Goal: Task Accomplishment & Management: Manage account settings

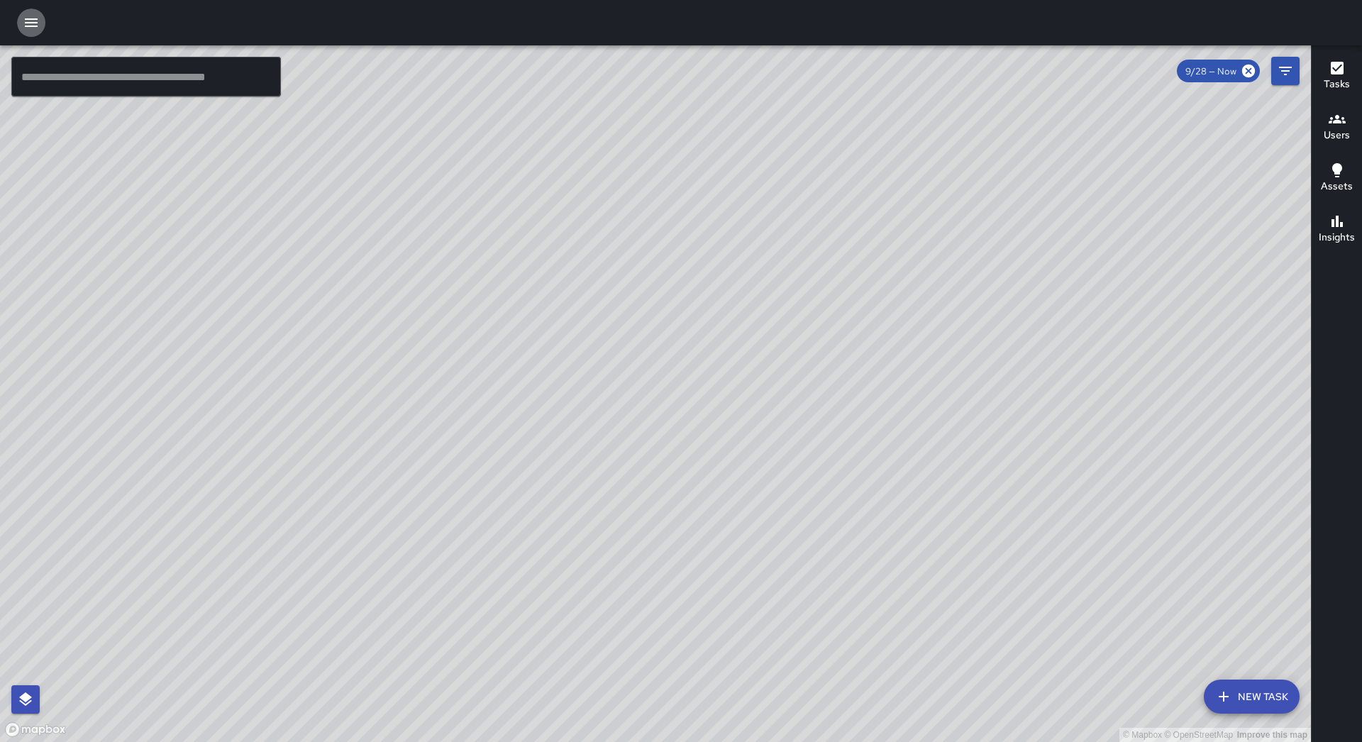
click at [40, 30] on button "button" at bounding box center [31, 23] width 28 height 28
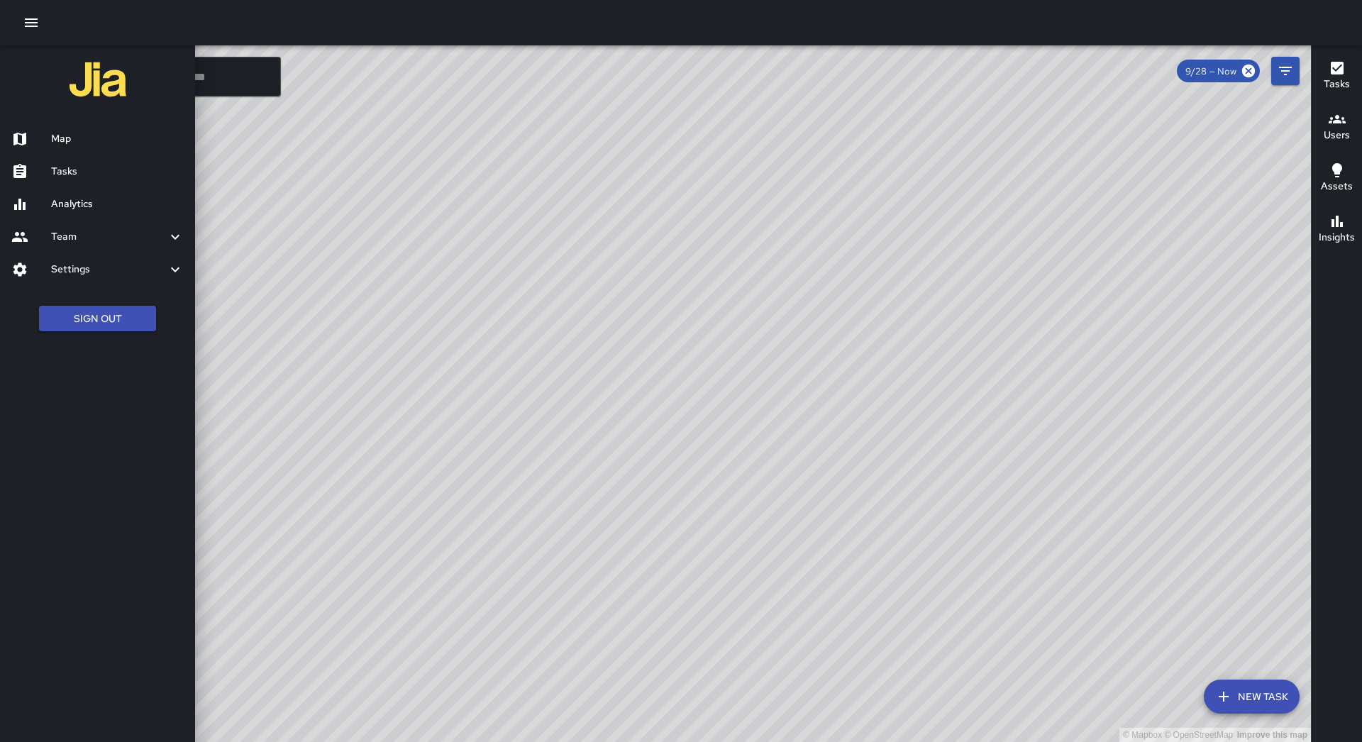
click at [71, 172] on h6 "Tasks" at bounding box center [117, 172] width 133 height 16
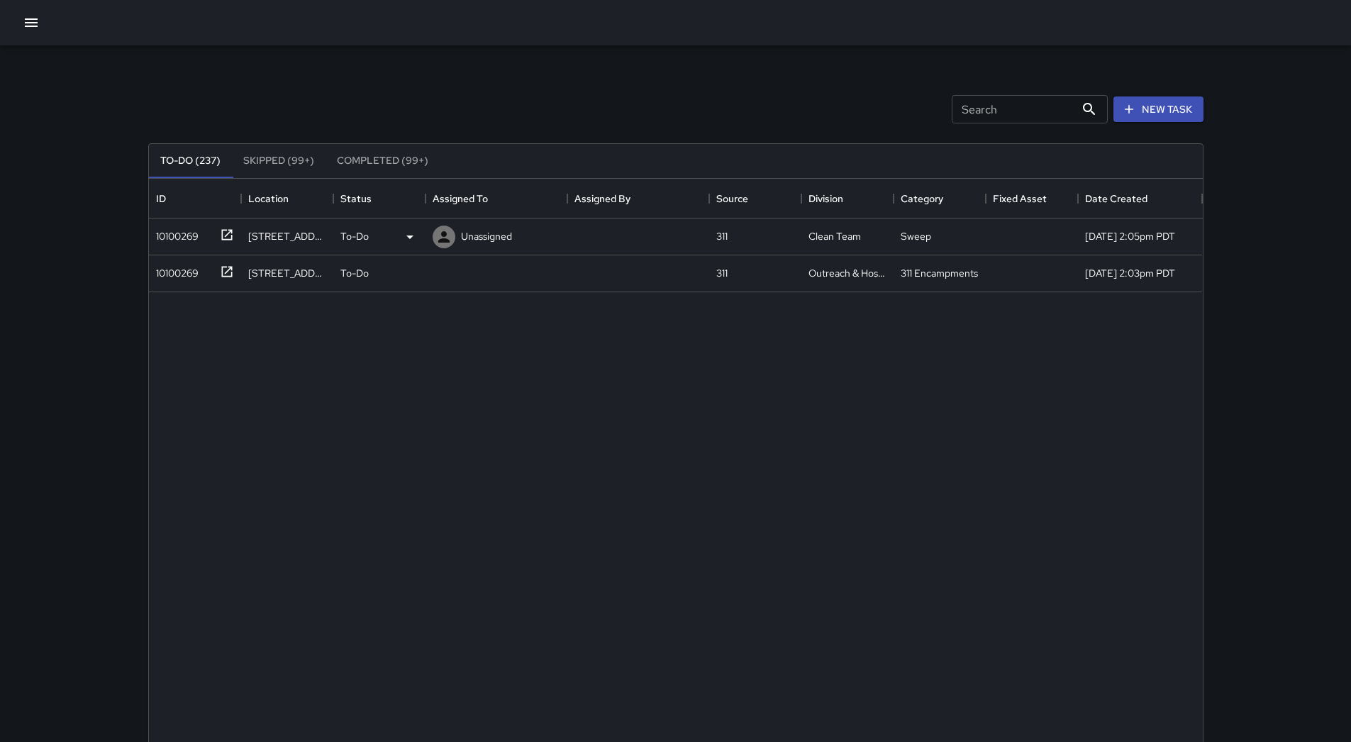
scroll to position [590, 1043]
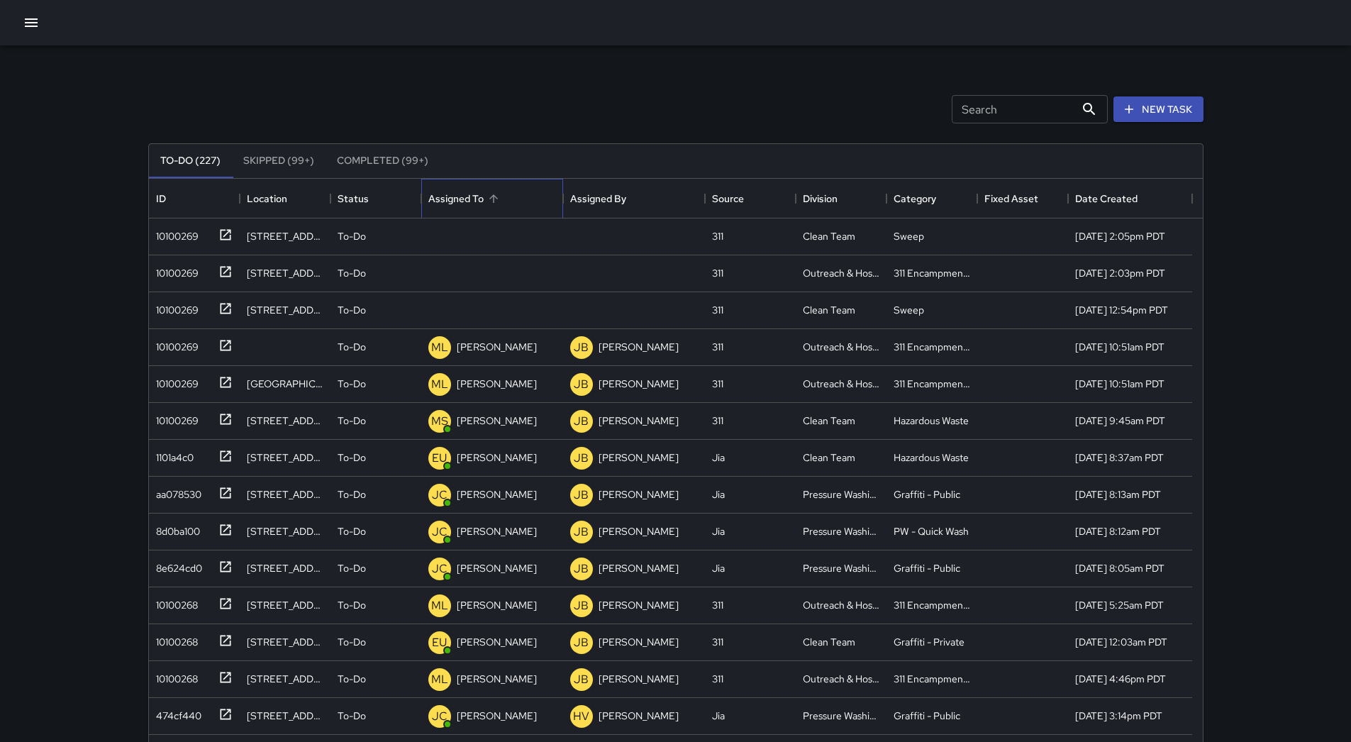
click at [512, 201] on div "Assigned To" at bounding box center [492, 199] width 128 height 40
click at [182, 224] on div "10100269" at bounding box center [174, 233] width 48 height 20
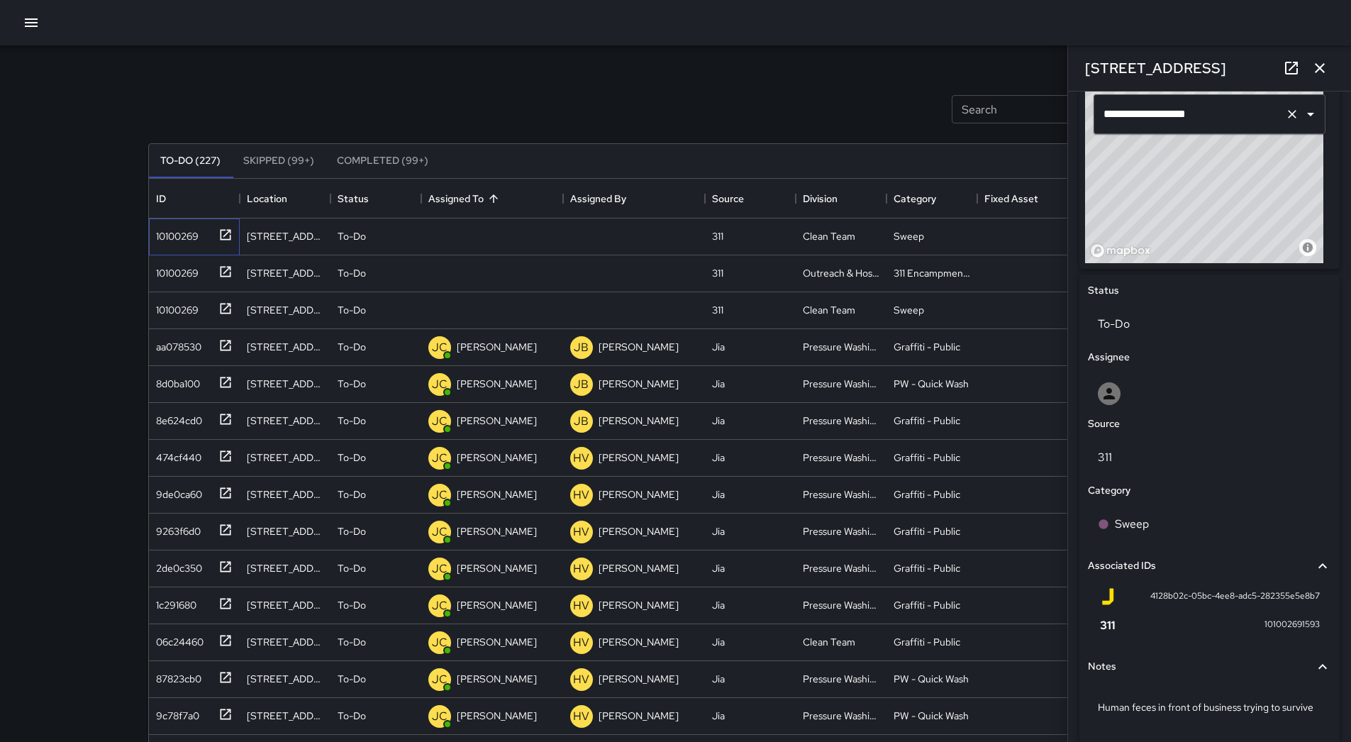
scroll to position [547, 0]
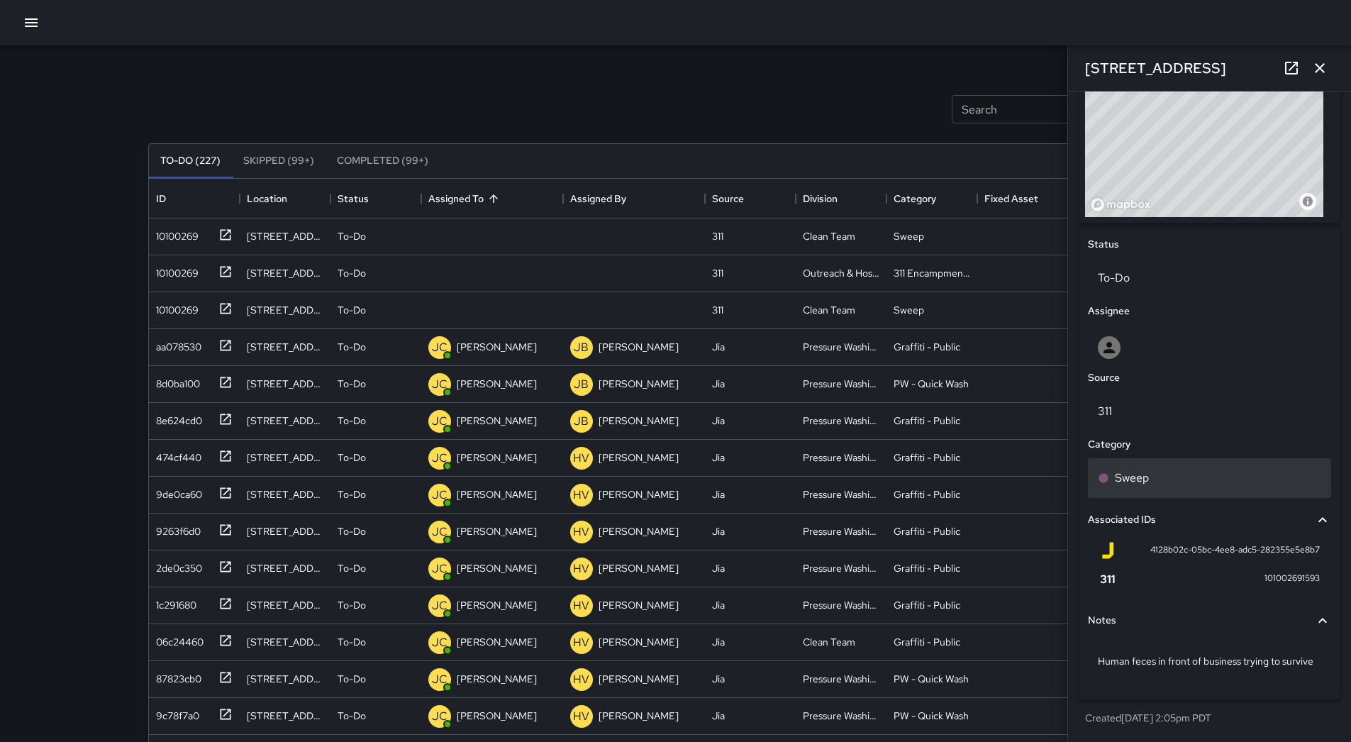
click at [1192, 469] on div "Sweep" at bounding box center [1209, 477] width 223 height 17
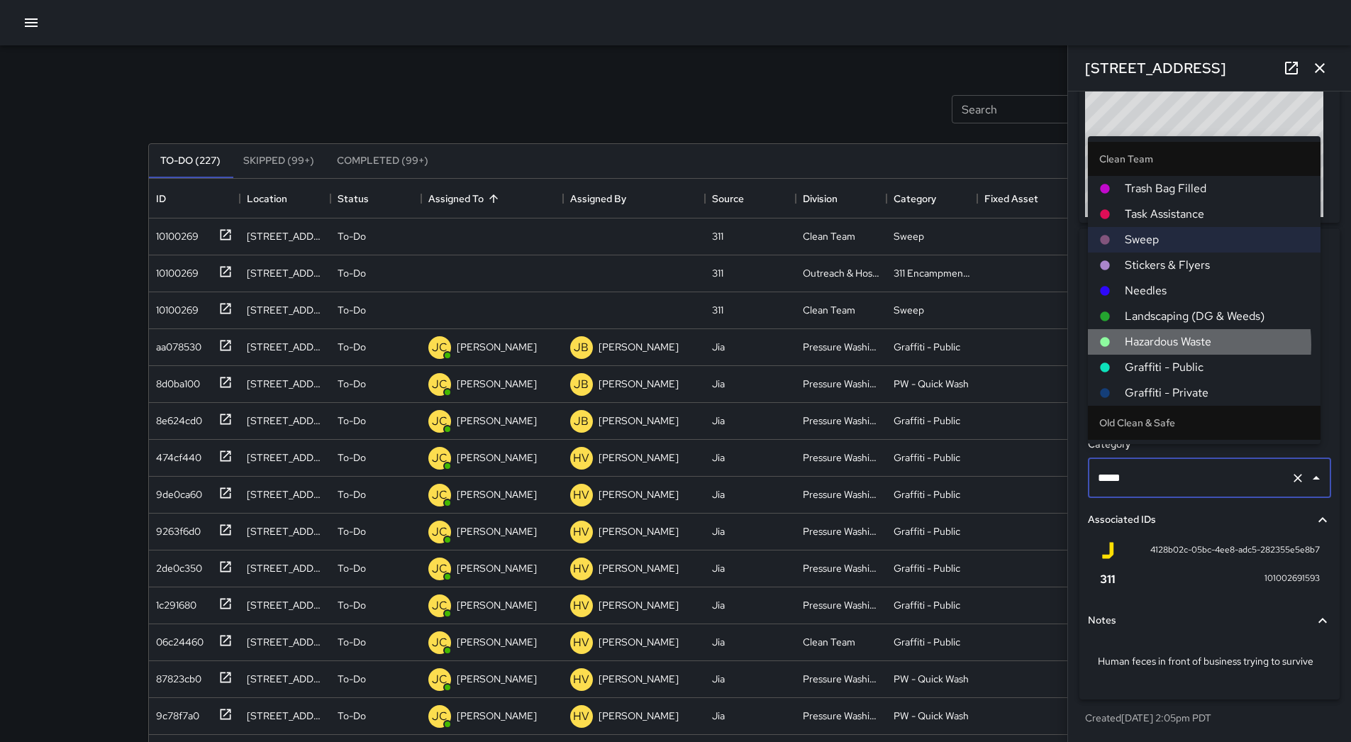
click at [1174, 345] on span "Hazardous Waste" at bounding box center [1217, 341] width 184 height 17
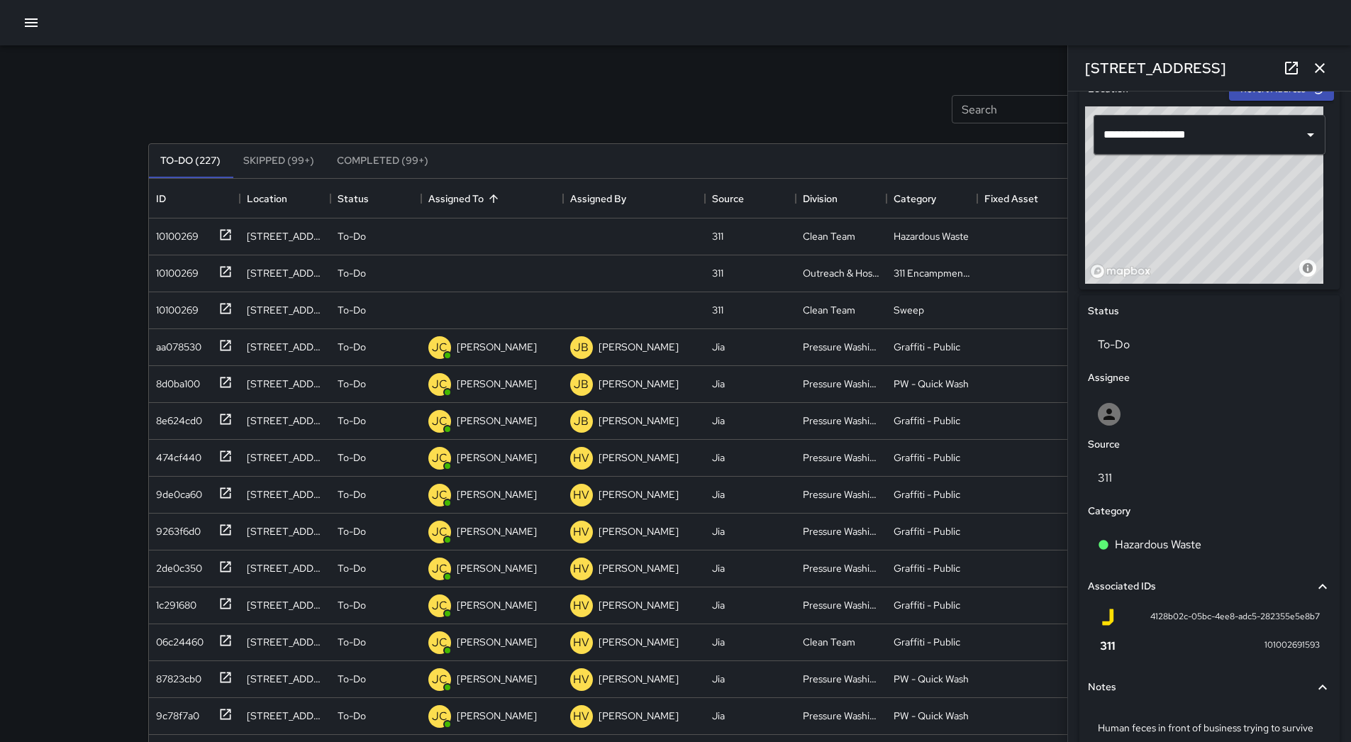
scroll to position [335, 0]
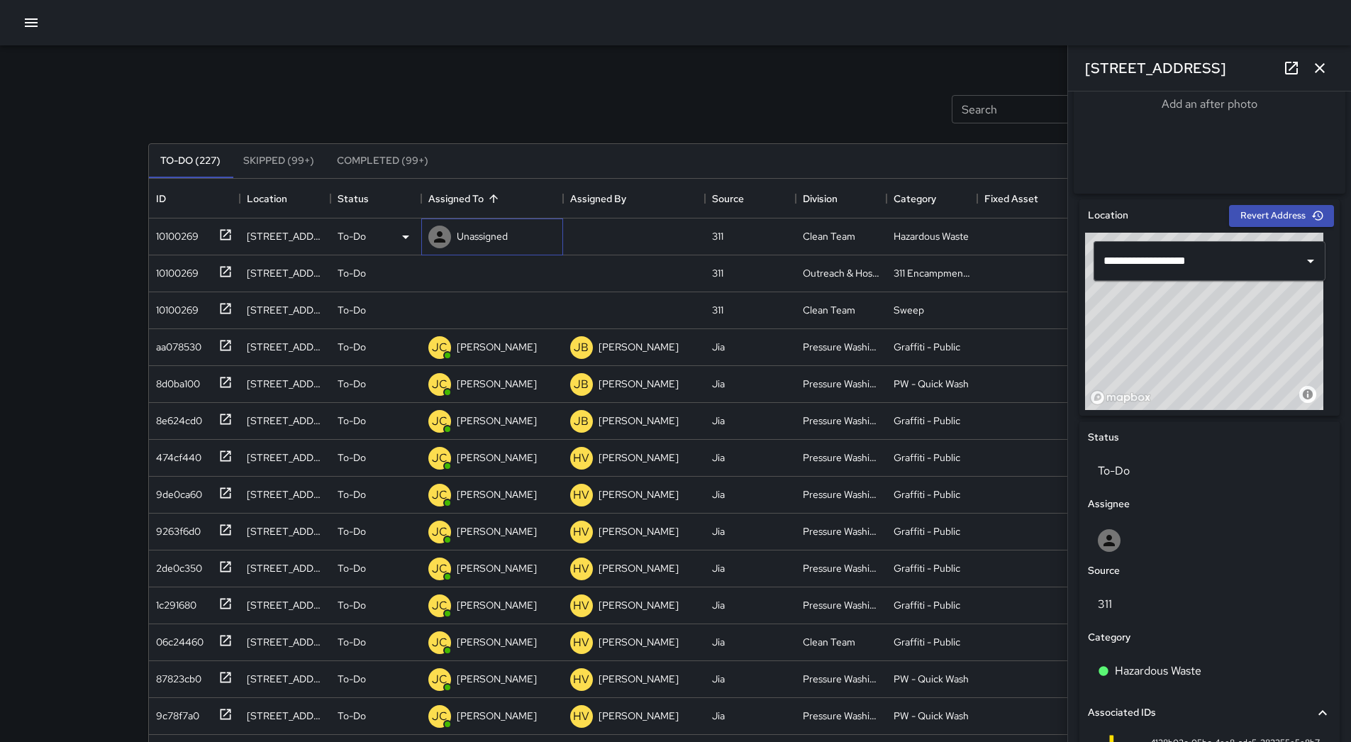
click at [499, 231] on p "Unassigned" at bounding box center [482, 236] width 51 height 14
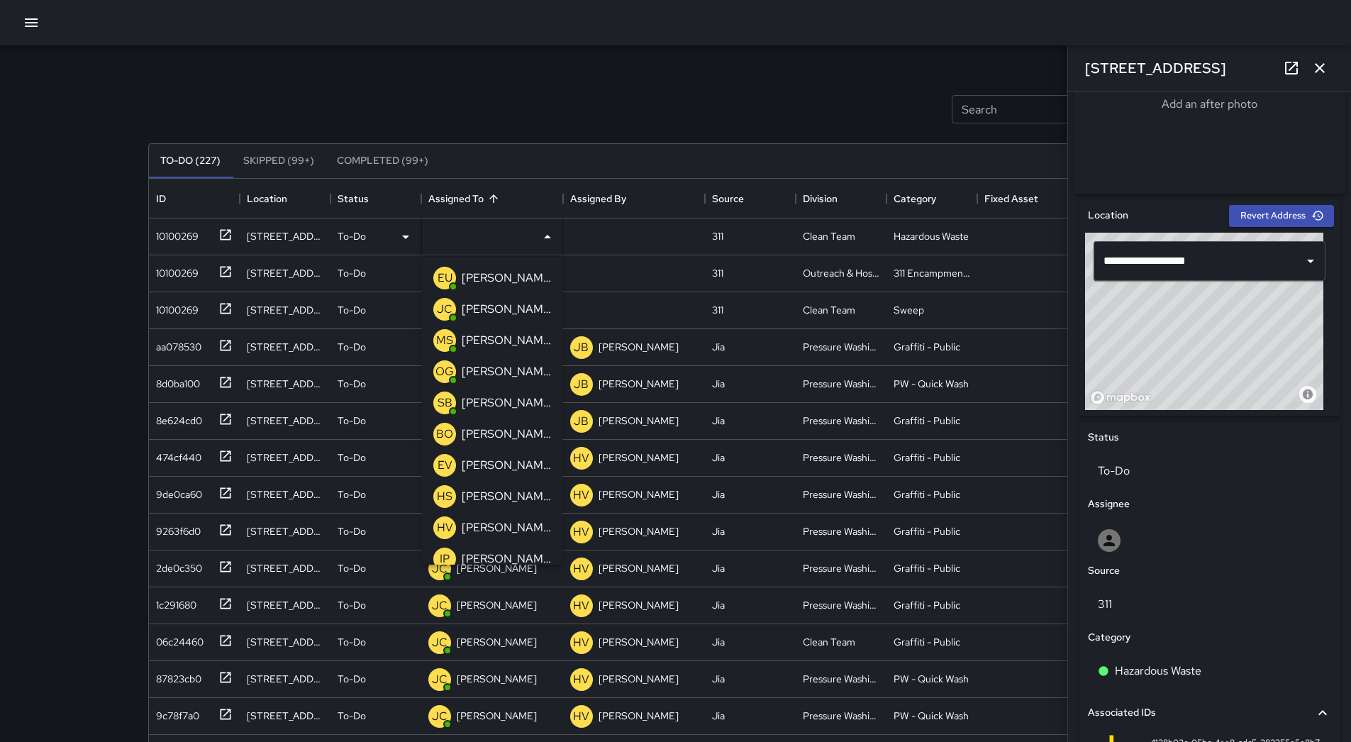
click at [522, 347] on p "[PERSON_NAME]" at bounding box center [506, 340] width 89 height 17
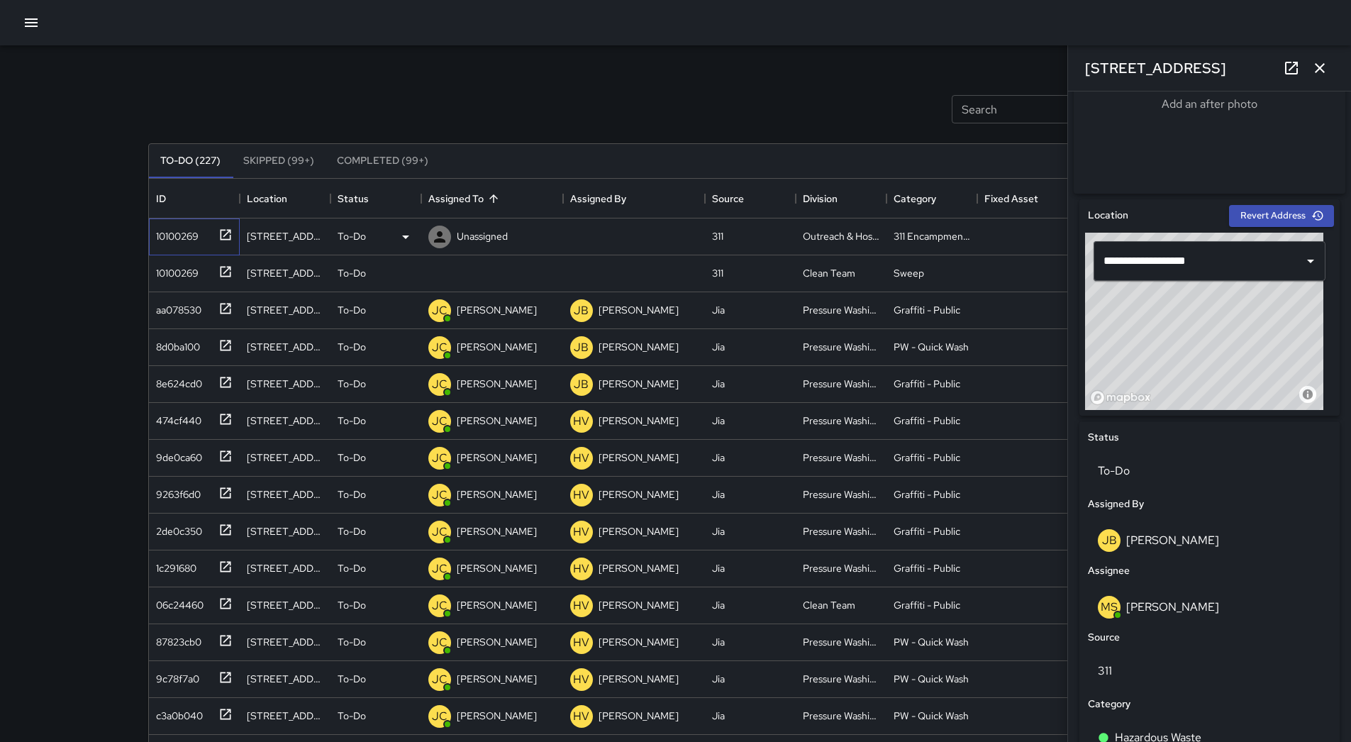
click at [171, 233] on div "10100269" at bounding box center [174, 233] width 48 height 20
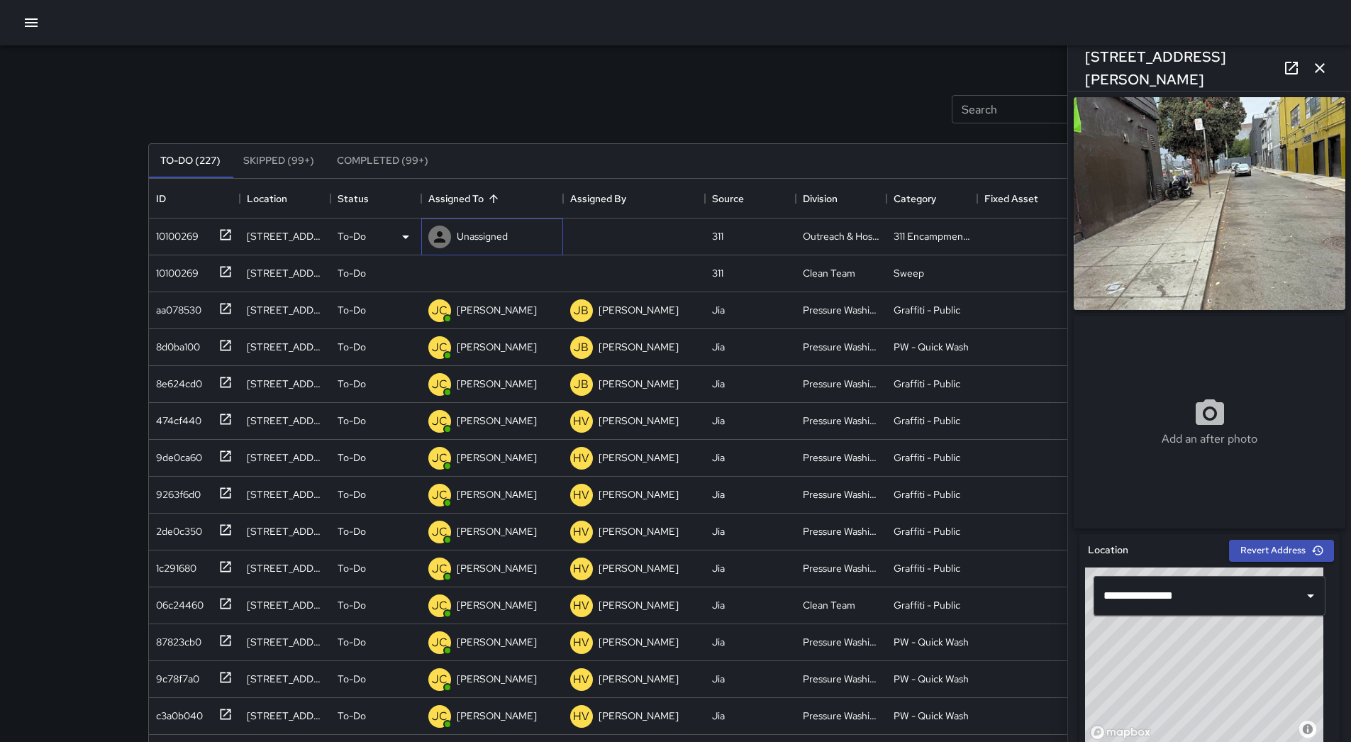
click at [473, 230] on p "Unassigned" at bounding box center [482, 236] width 51 height 14
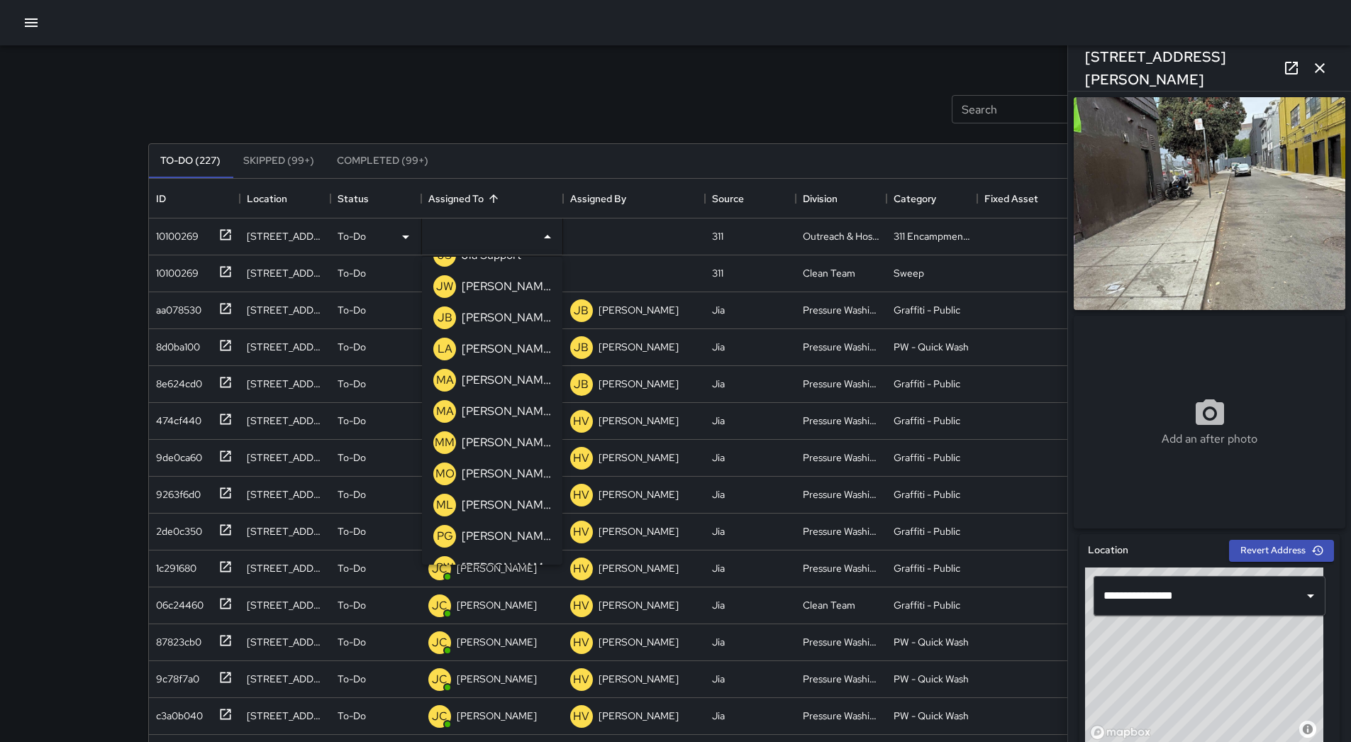
scroll to position [484, 0]
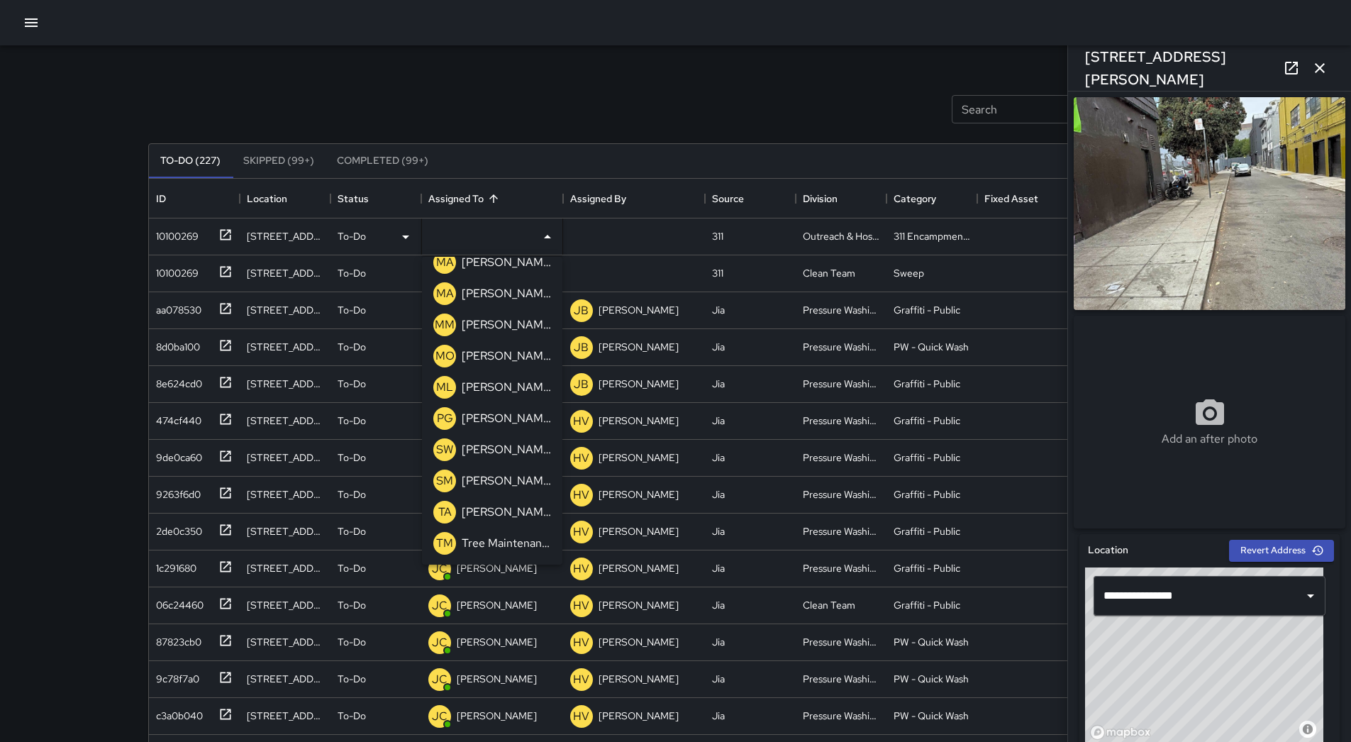
click at [509, 385] on p "[PERSON_NAME]" at bounding box center [506, 387] width 89 height 17
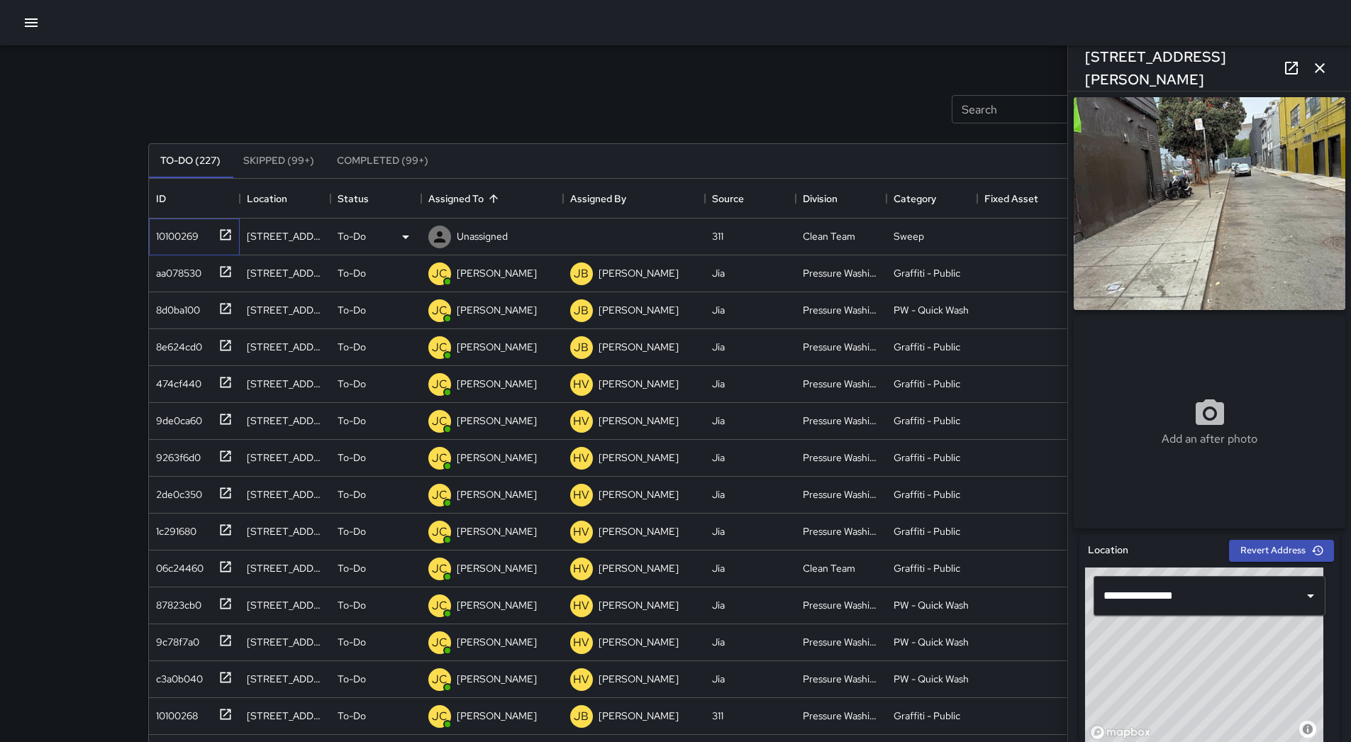
click at [180, 230] on div "10100269" at bounding box center [174, 233] width 48 height 20
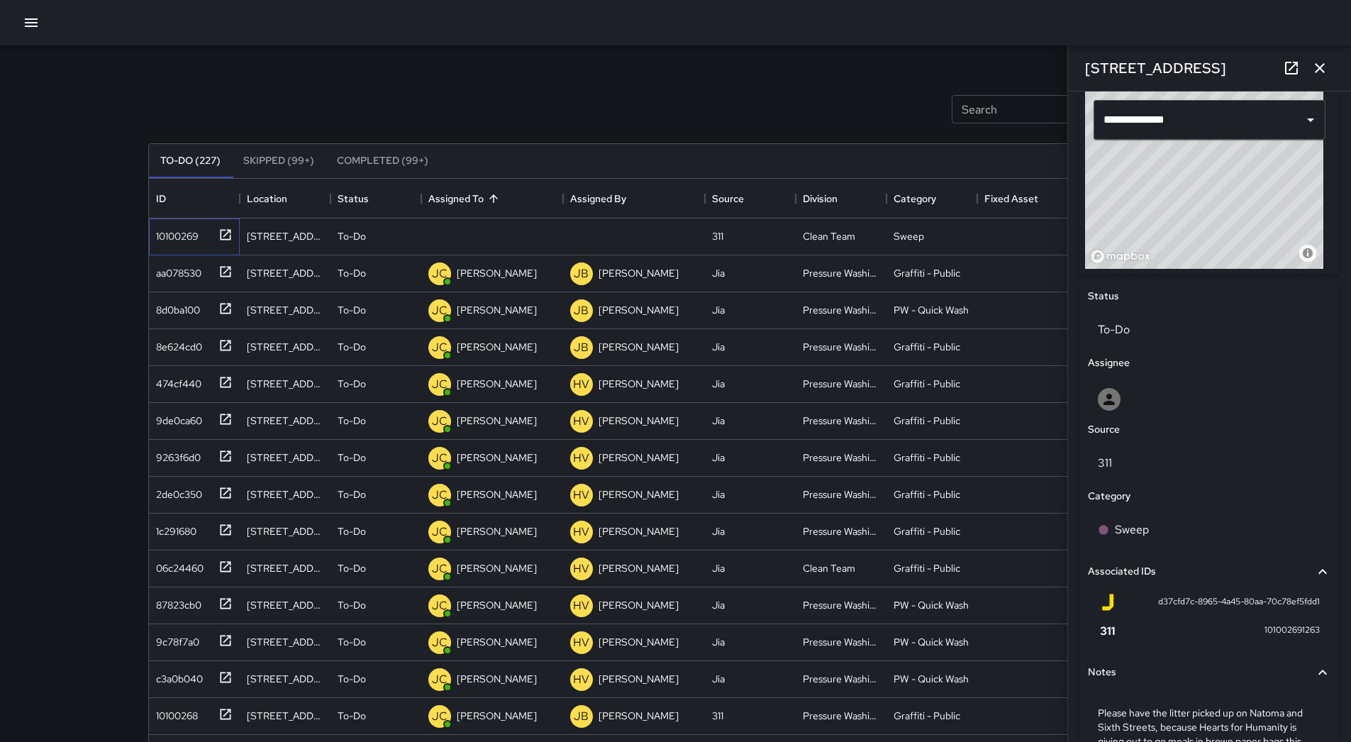
scroll to position [284, 0]
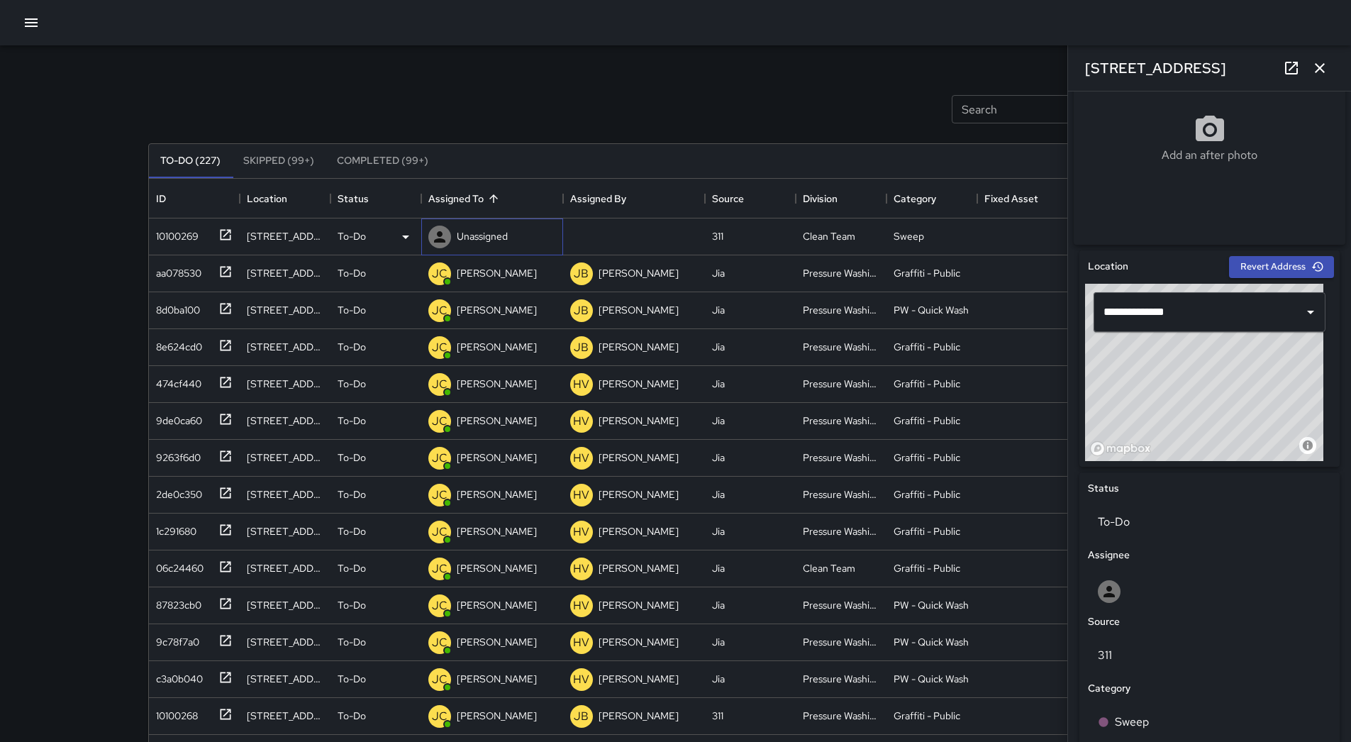
click at [476, 234] on p "Unassigned" at bounding box center [482, 236] width 51 height 14
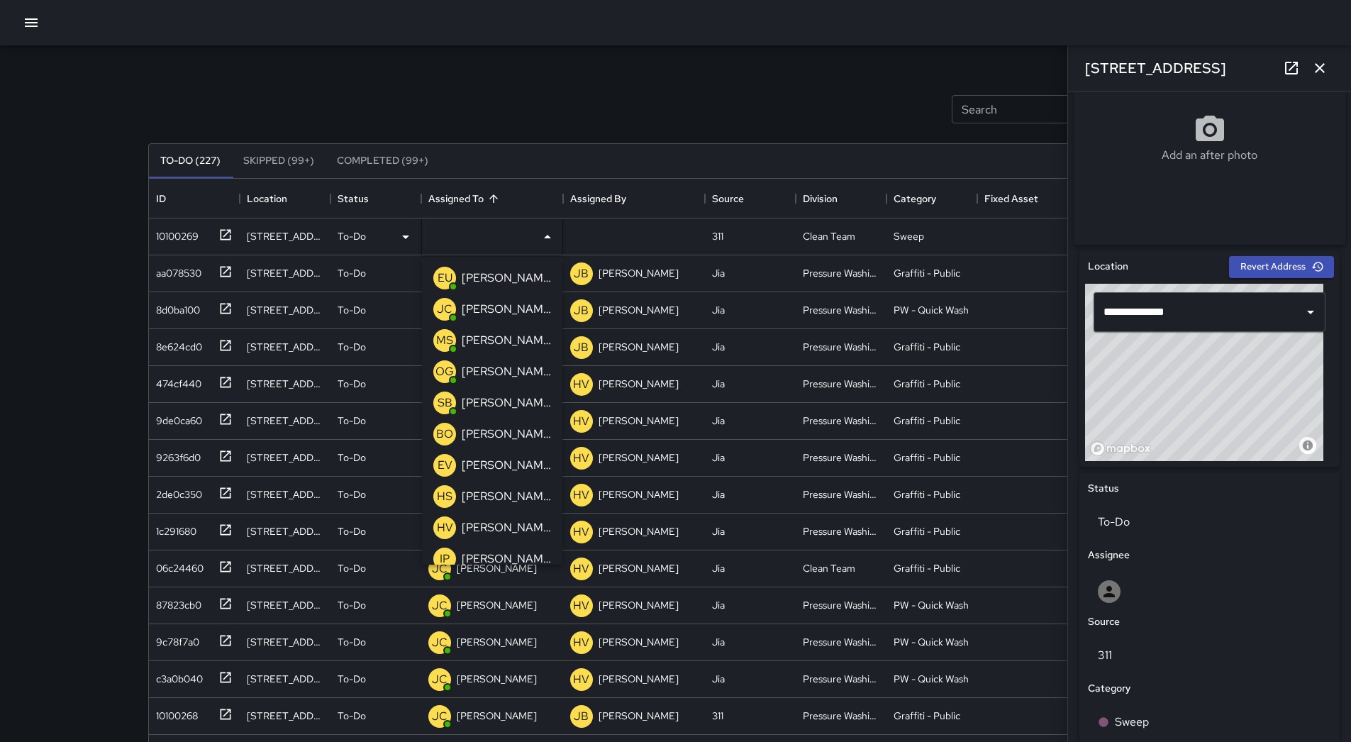
click at [517, 377] on p "[PERSON_NAME]" at bounding box center [506, 371] width 89 height 17
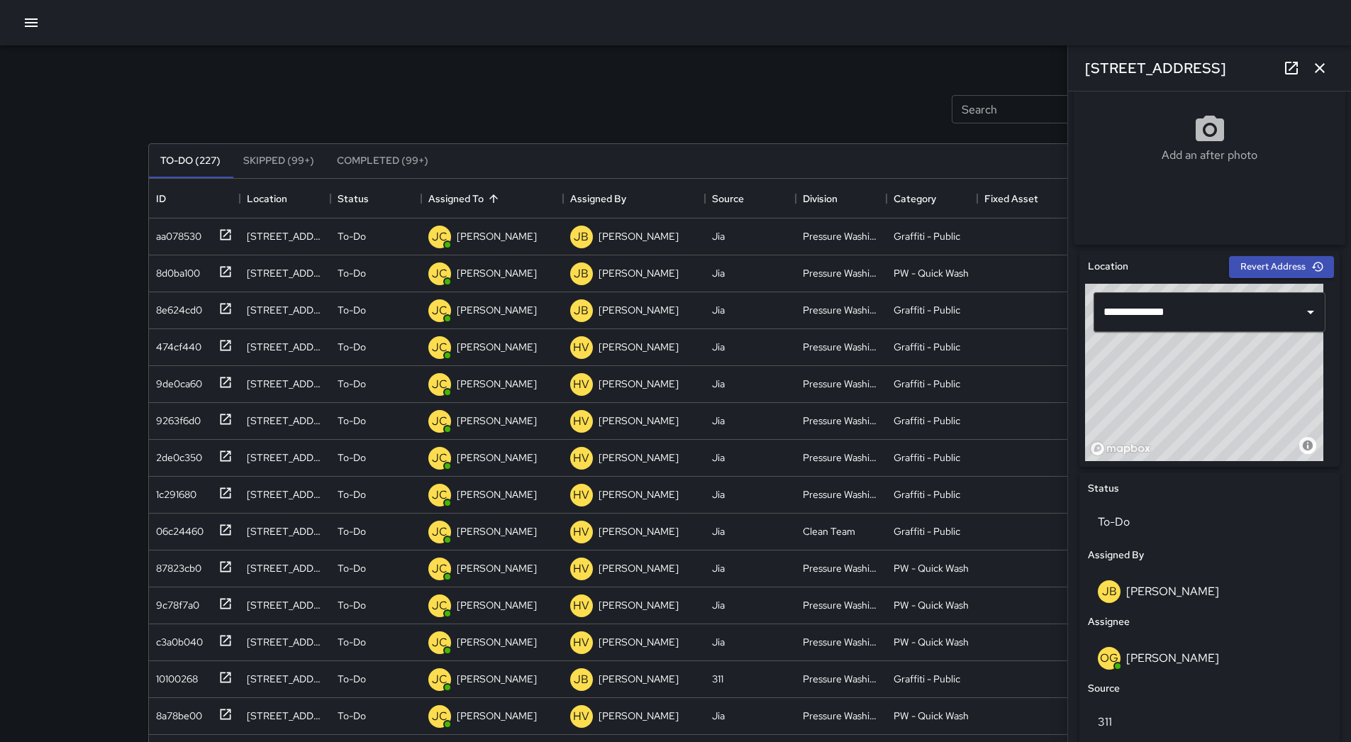
click at [21, 30] on button "button" at bounding box center [31, 23] width 28 height 28
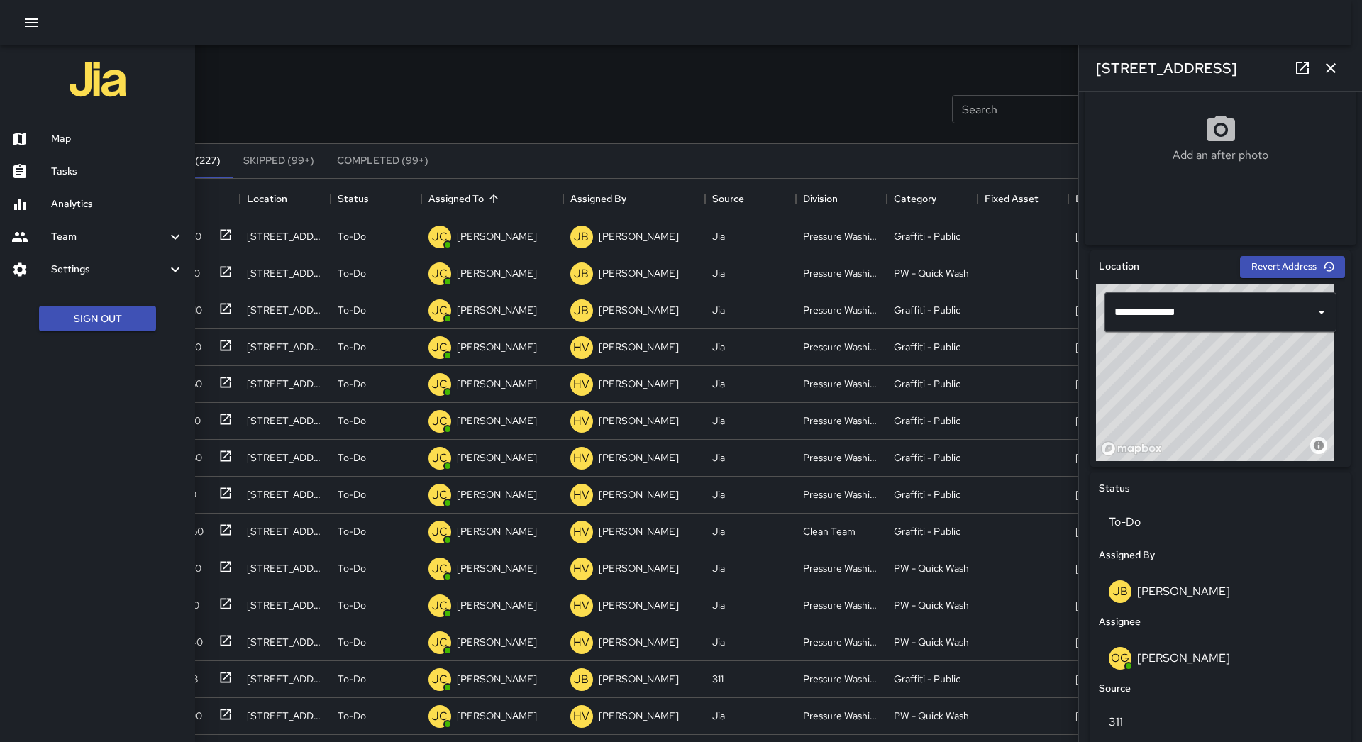
click at [129, 231] on h6 "Team" at bounding box center [109, 237] width 116 height 16
click at [140, 313] on h6 "Settings" at bounding box center [109, 314] width 116 height 16
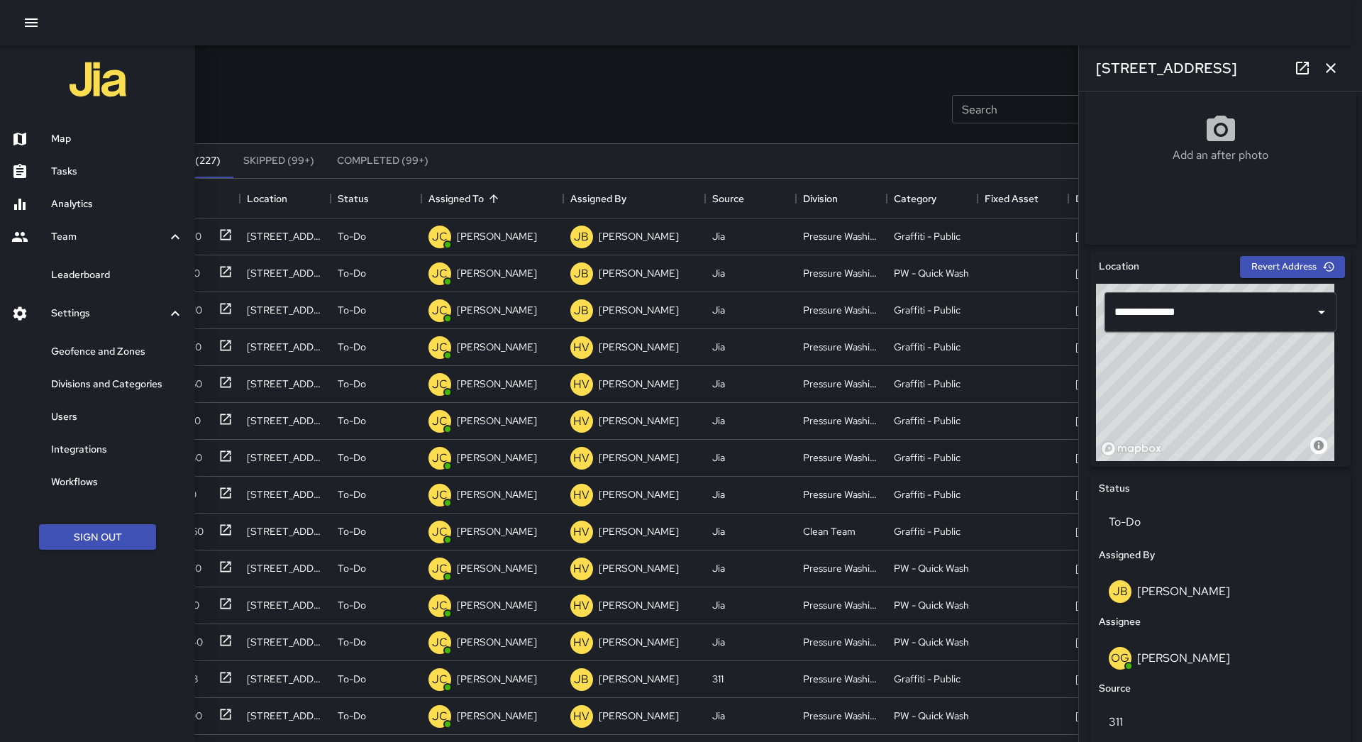
click at [109, 416] on h6 "Users" at bounding box center [117, 417] width 133 height 16
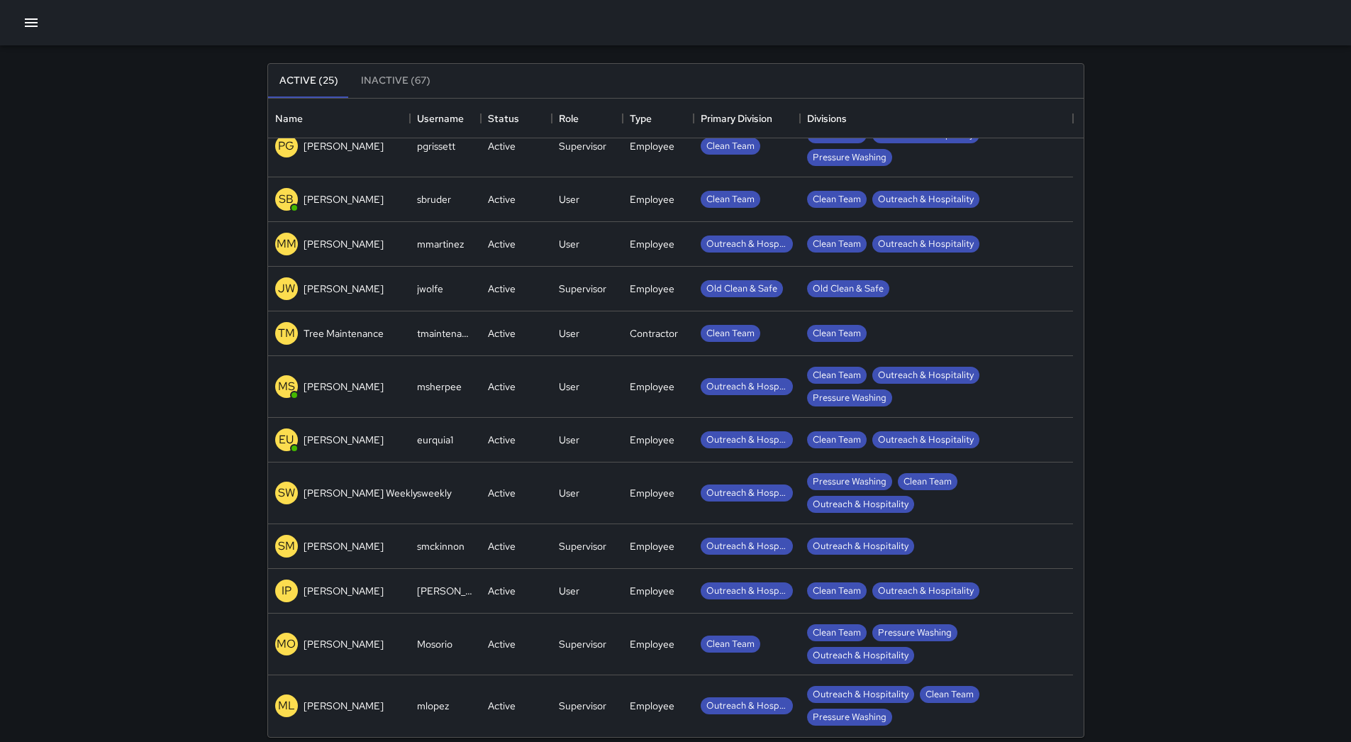
scroll to position [97, 0]
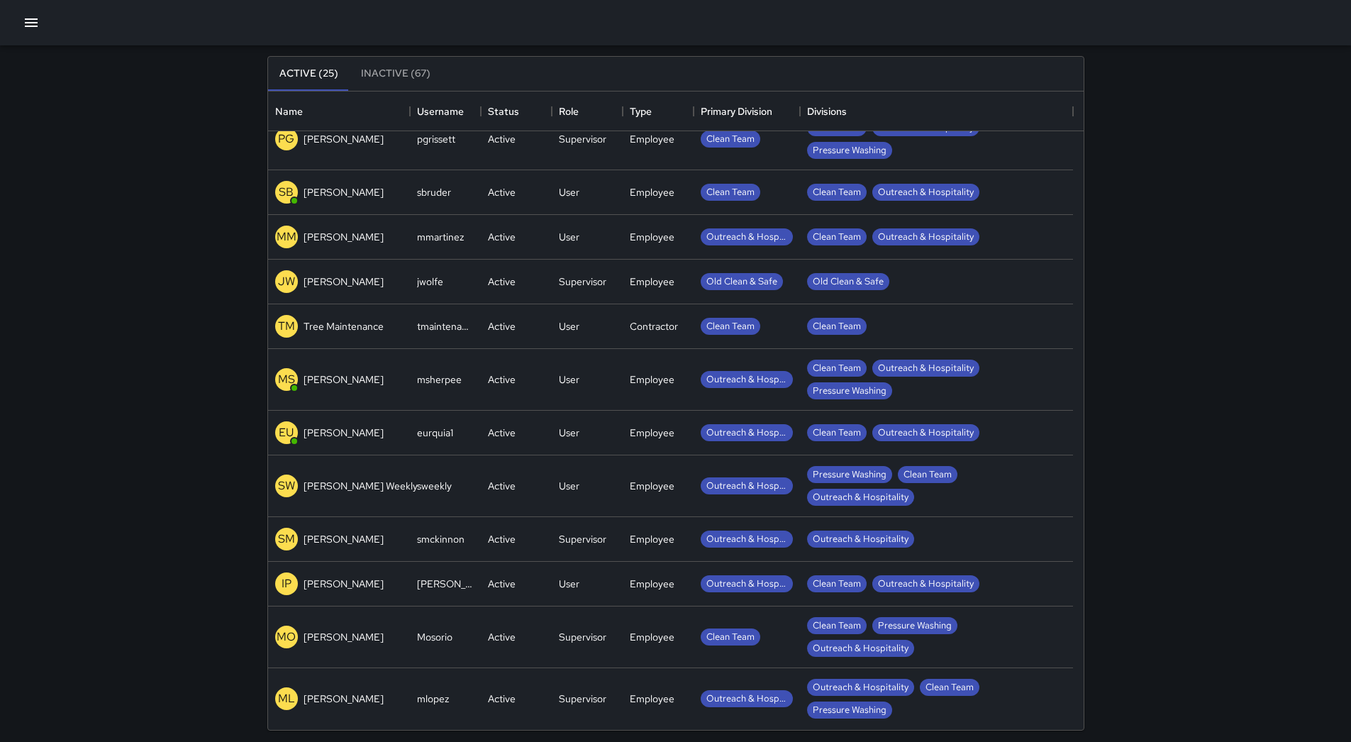
click at [317, 642] on p "[PERSON_NAME]" at bounding box center [344, 637] width 80 height 14
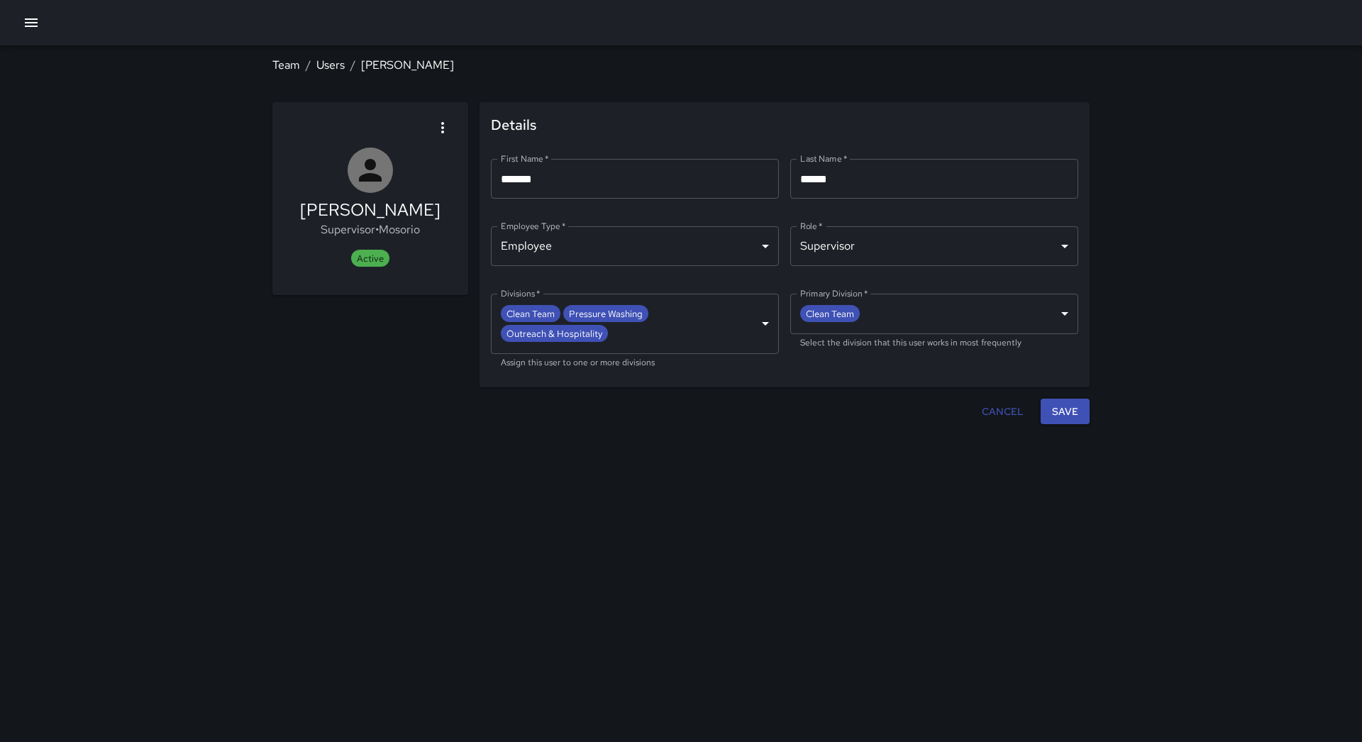
click at [35, 23] on icon "button" at bounding box center [31, 22] width 13 height 9
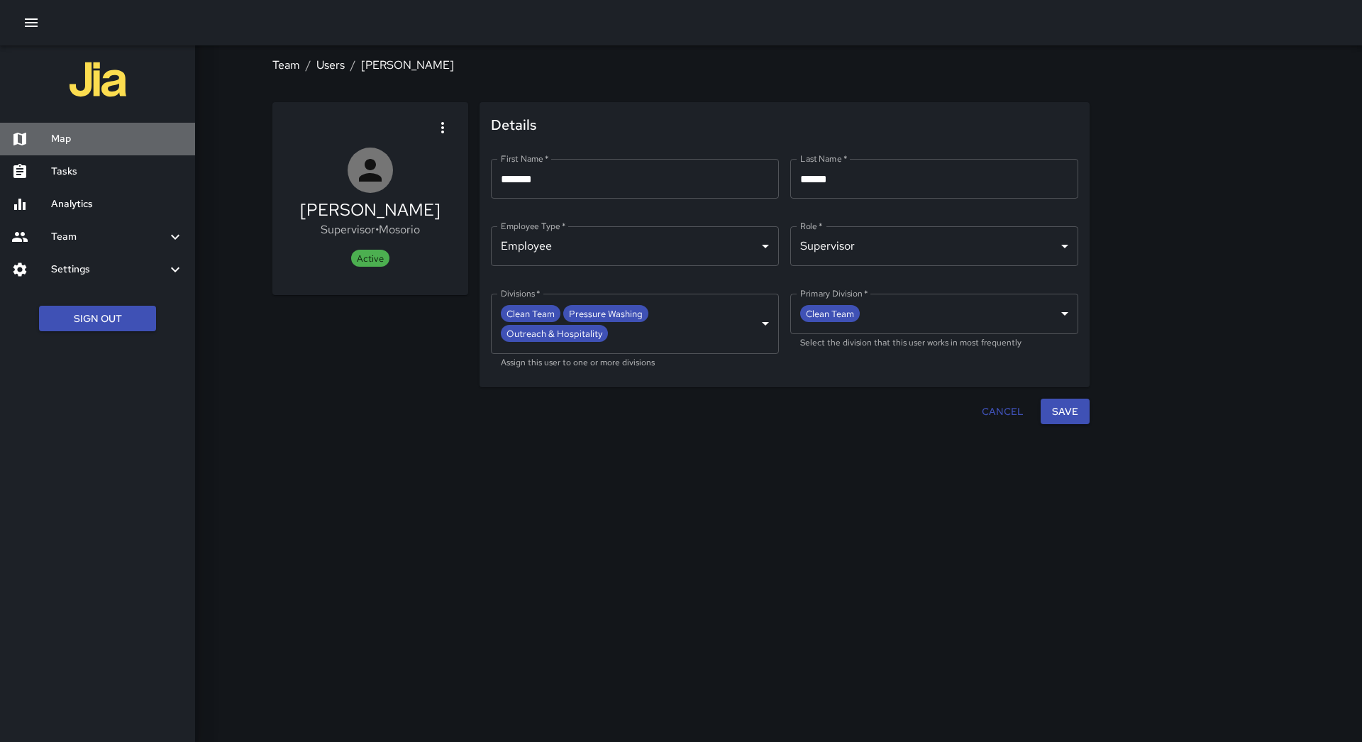
click at [101, 138] on h6 "Map" at bounding box center [117, 139] width 133 height 16
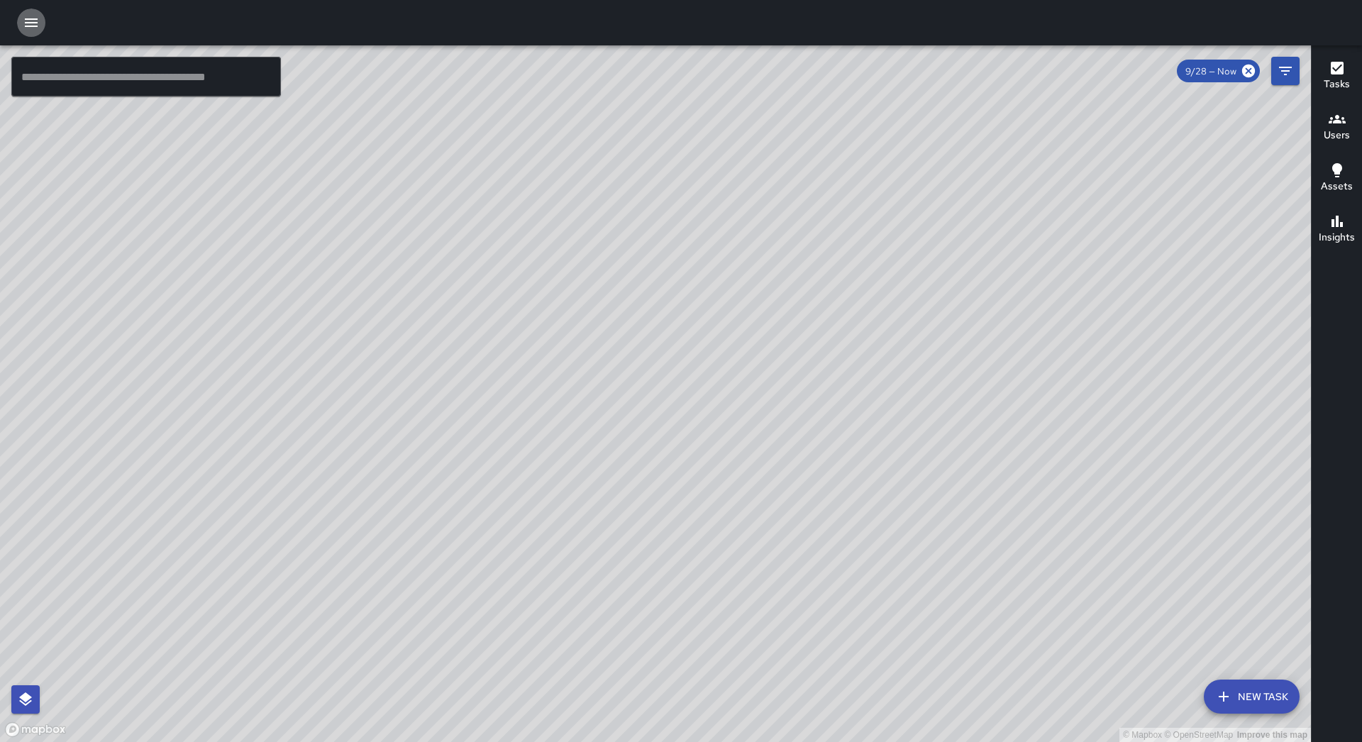
click at [35, 29] on icon "button" at bounding box center [31, 22] width 17 height 17
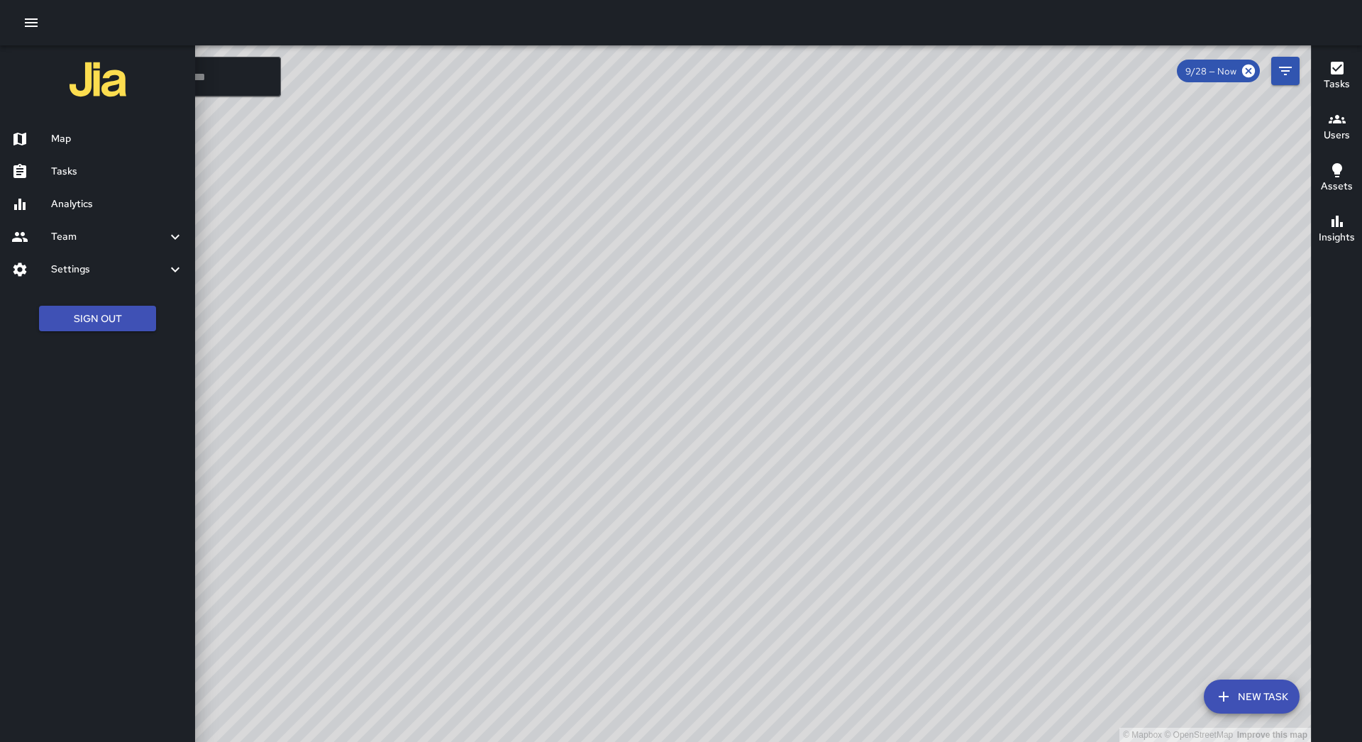
click at [111, 165] on h6 "Tasks" at bounding box center [117, 172] width 133 height 16
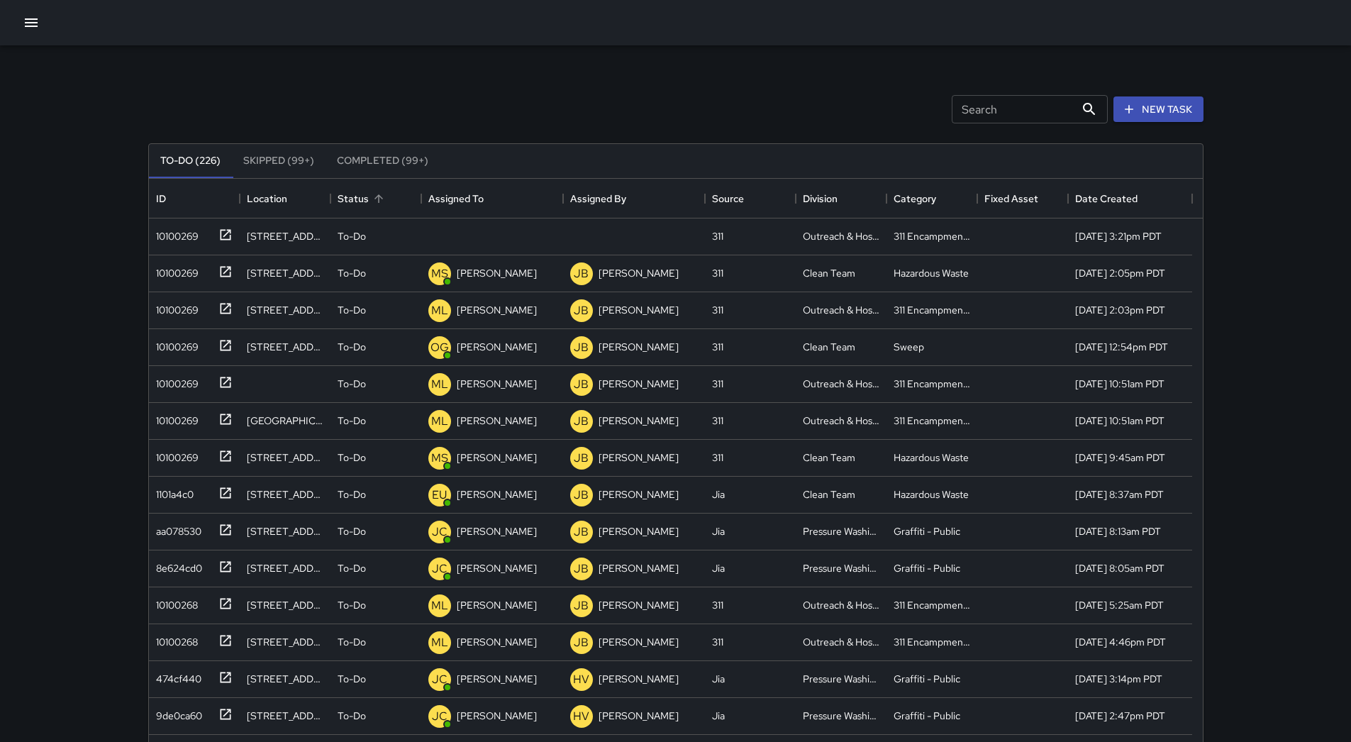
scroll to position [590, 1043]
click at [504, 195] on div "Assigned To" at bounding box center [492, 199] width 128 height 40
click at [177, 233] on div "10100269" at bounding box center [174, 233] width 48 height 20
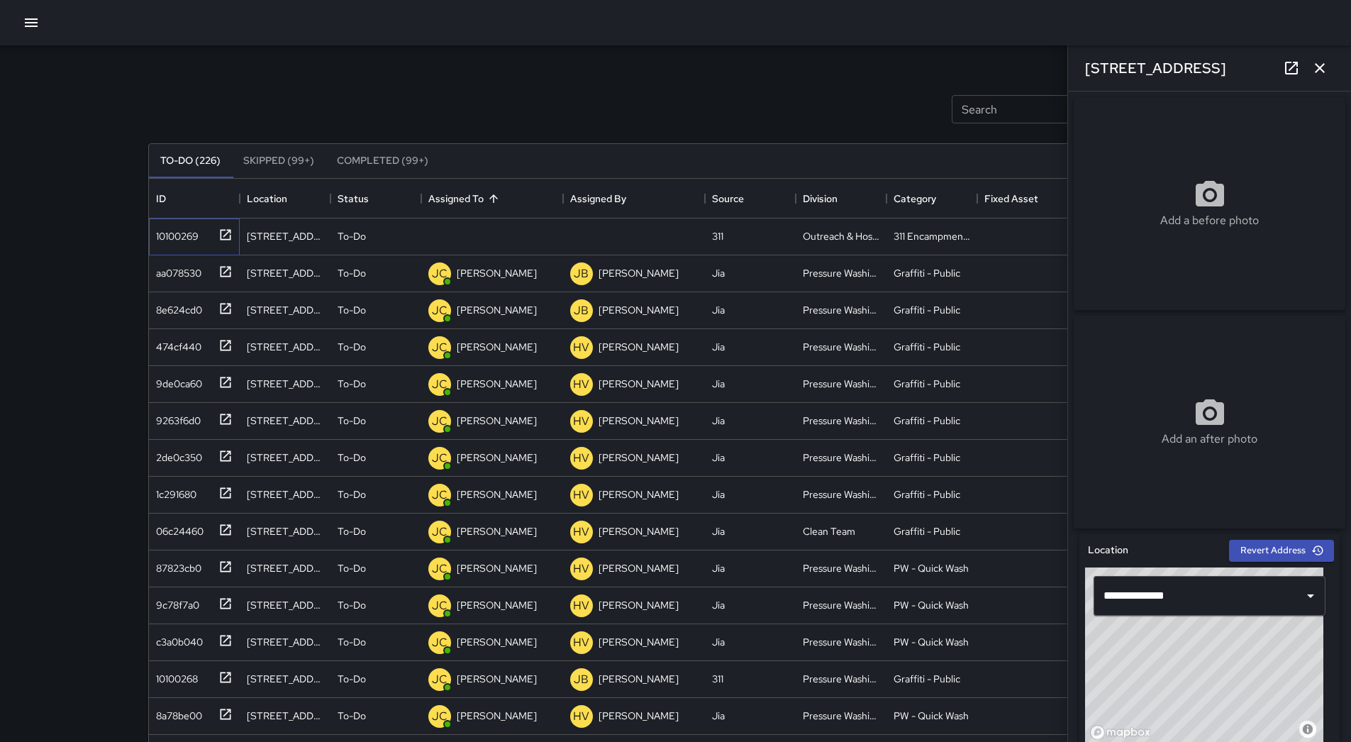
scroll to position [496, 0]
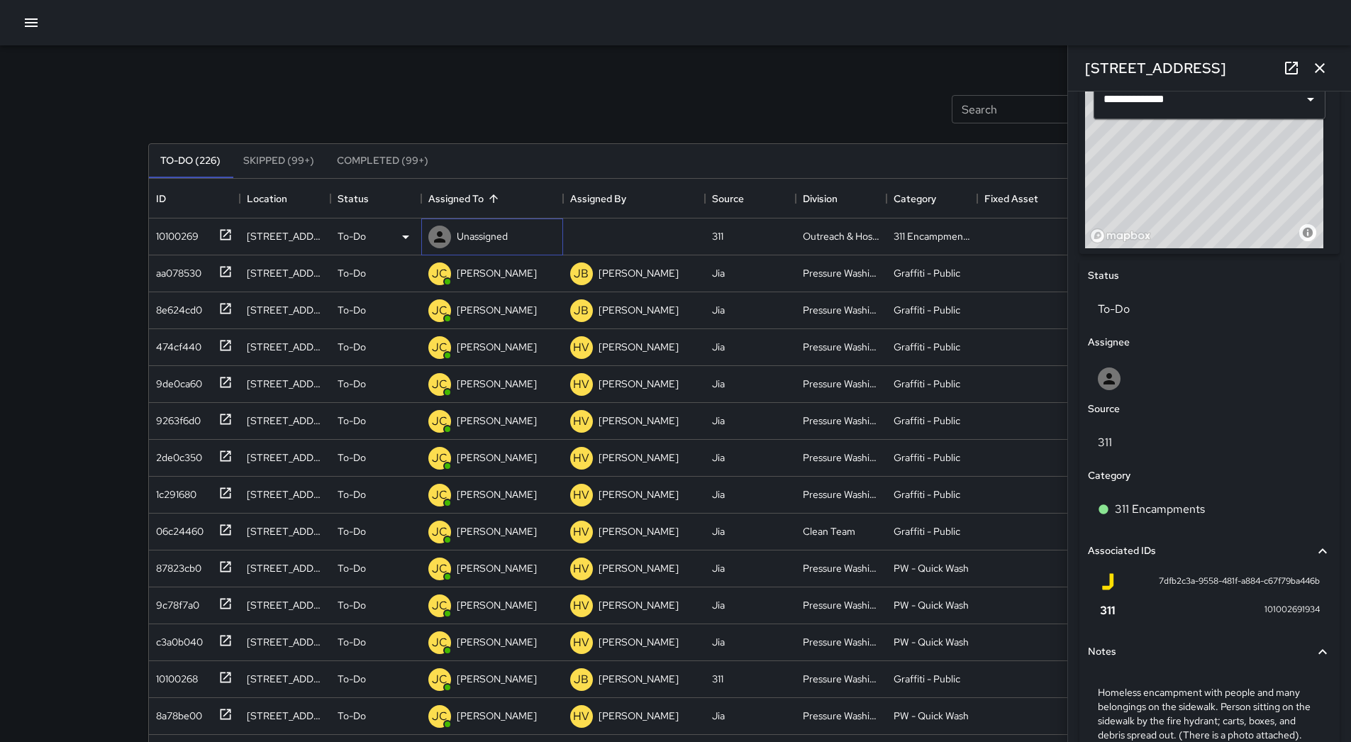
click at [464, 225] on div "Unassigned" at bounding box center [468, 237] width 85 height 28
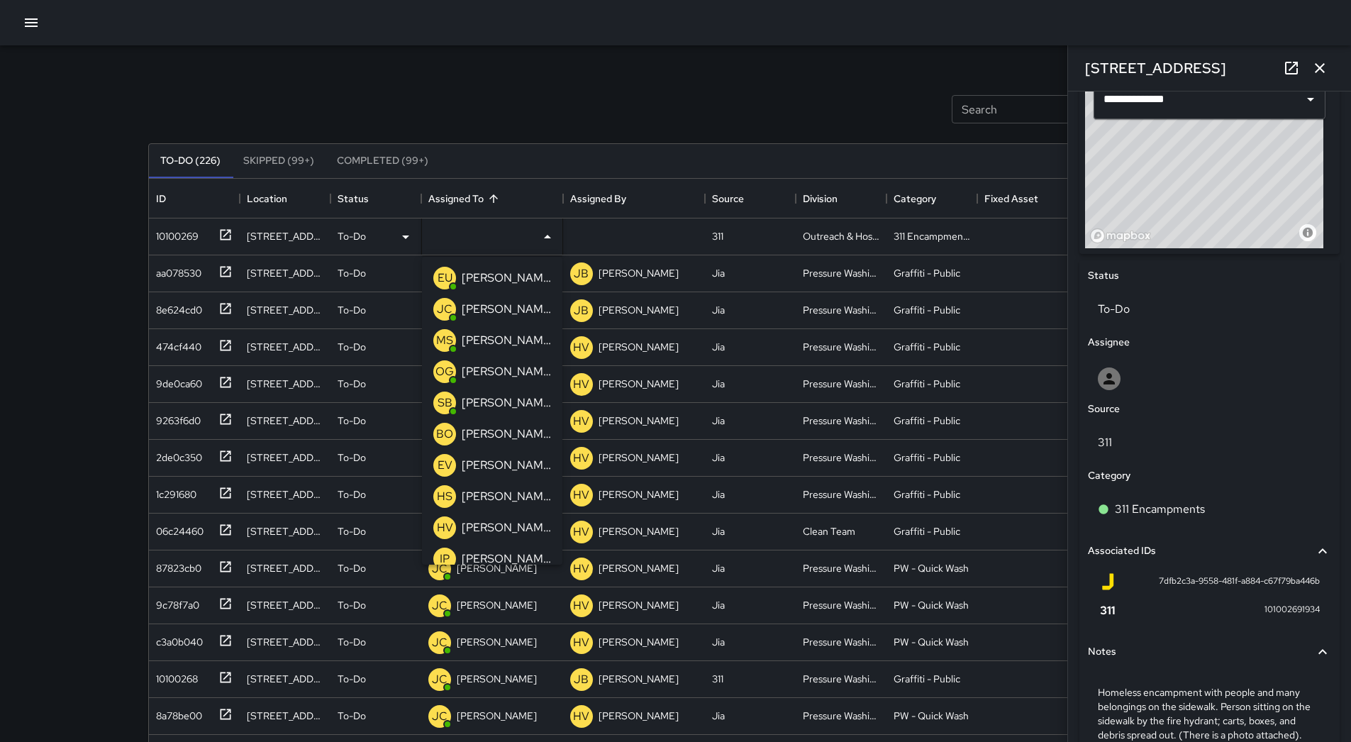
scroll to position [484, 0]
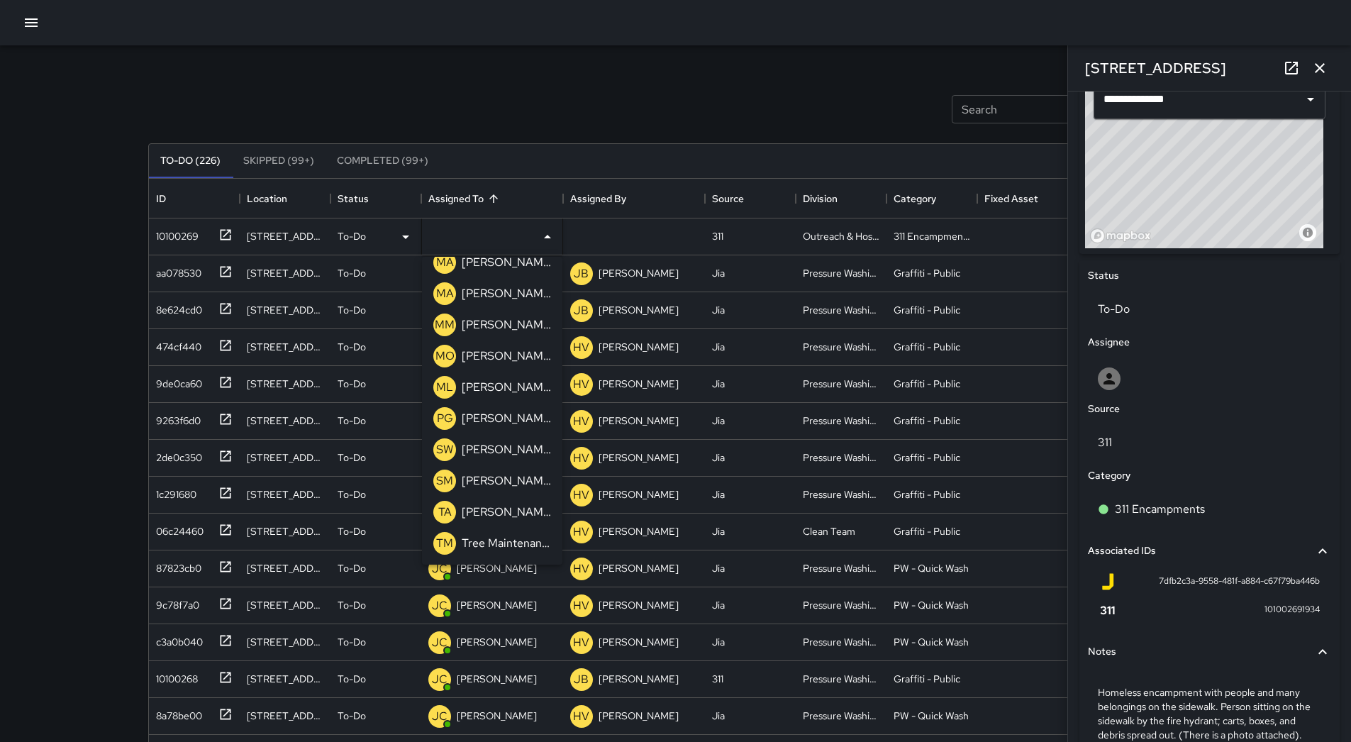
click at [513, 391] on p "[PERSON_NAME]" at bounding box center [506, 387] width 89 height 17
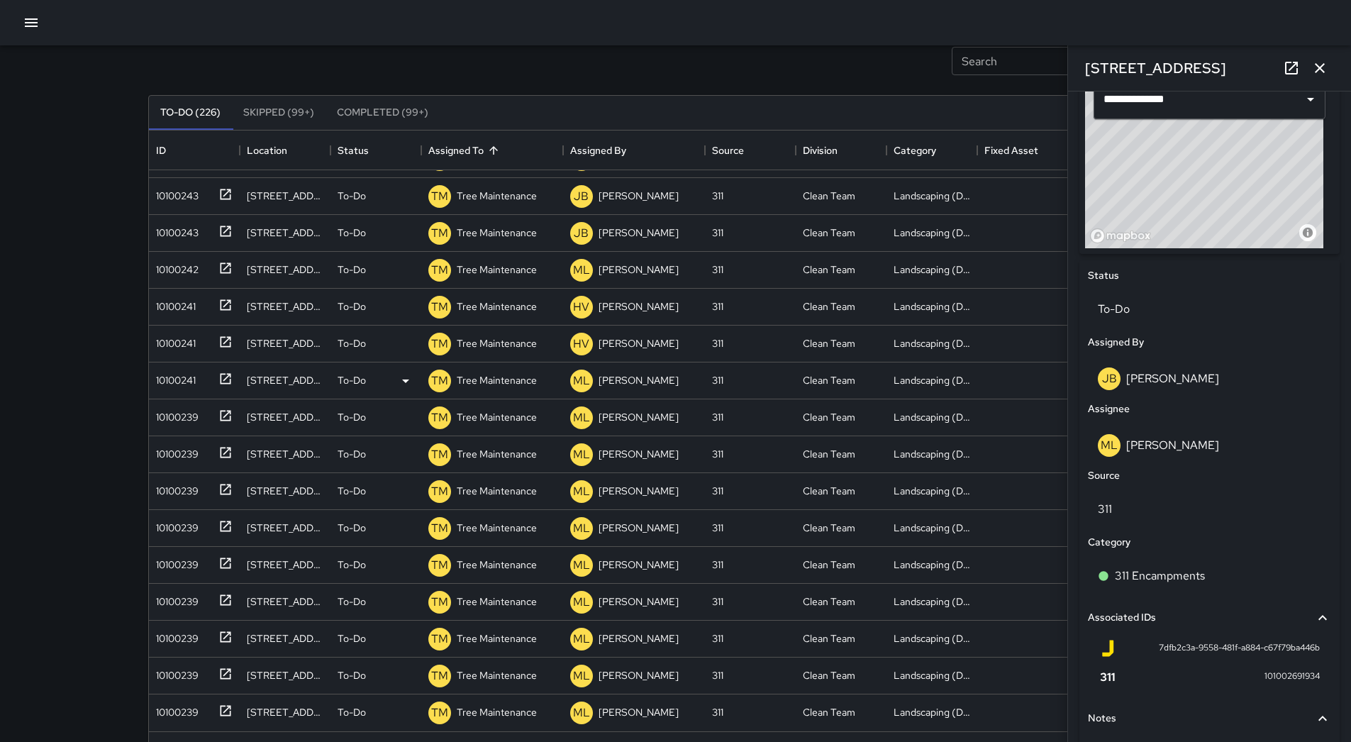
scroll to position [96, 0]
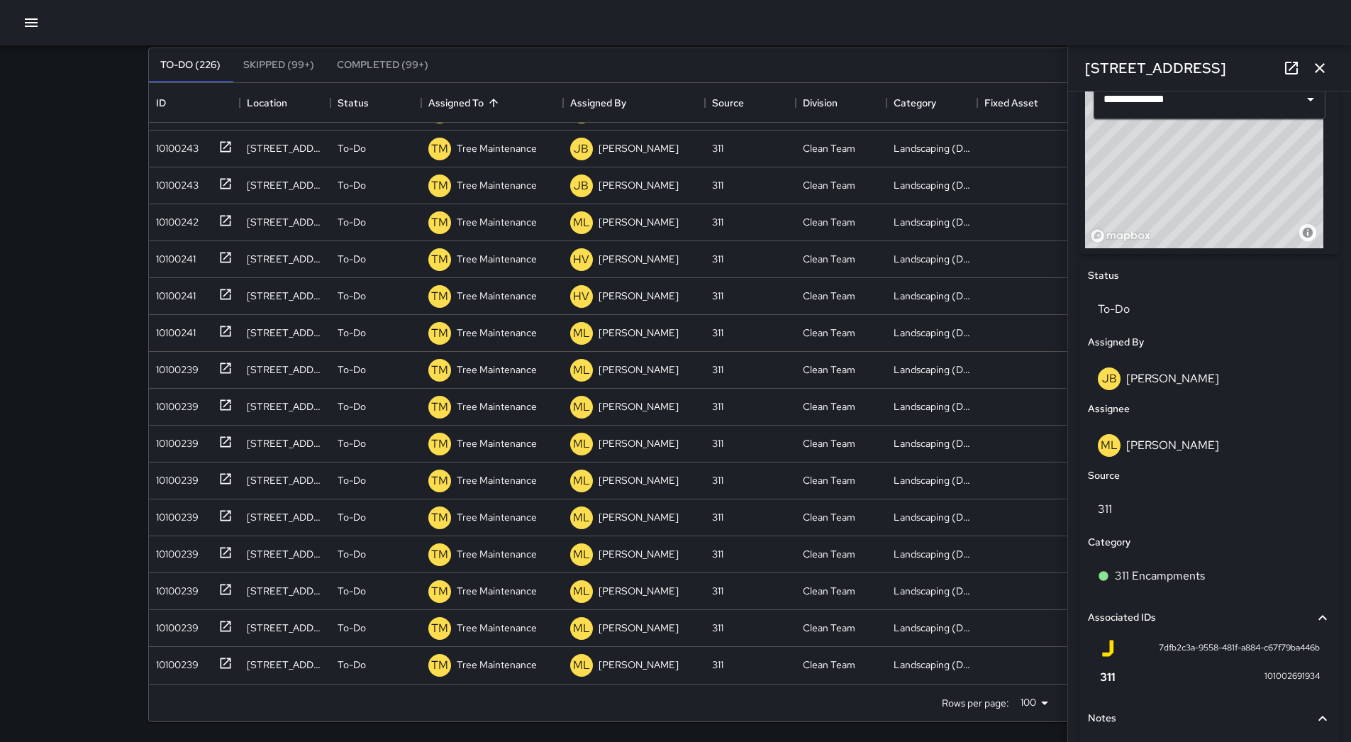
click at [1322, 58] on button "button" at bounding box center [1320, 68] width 28 height 28
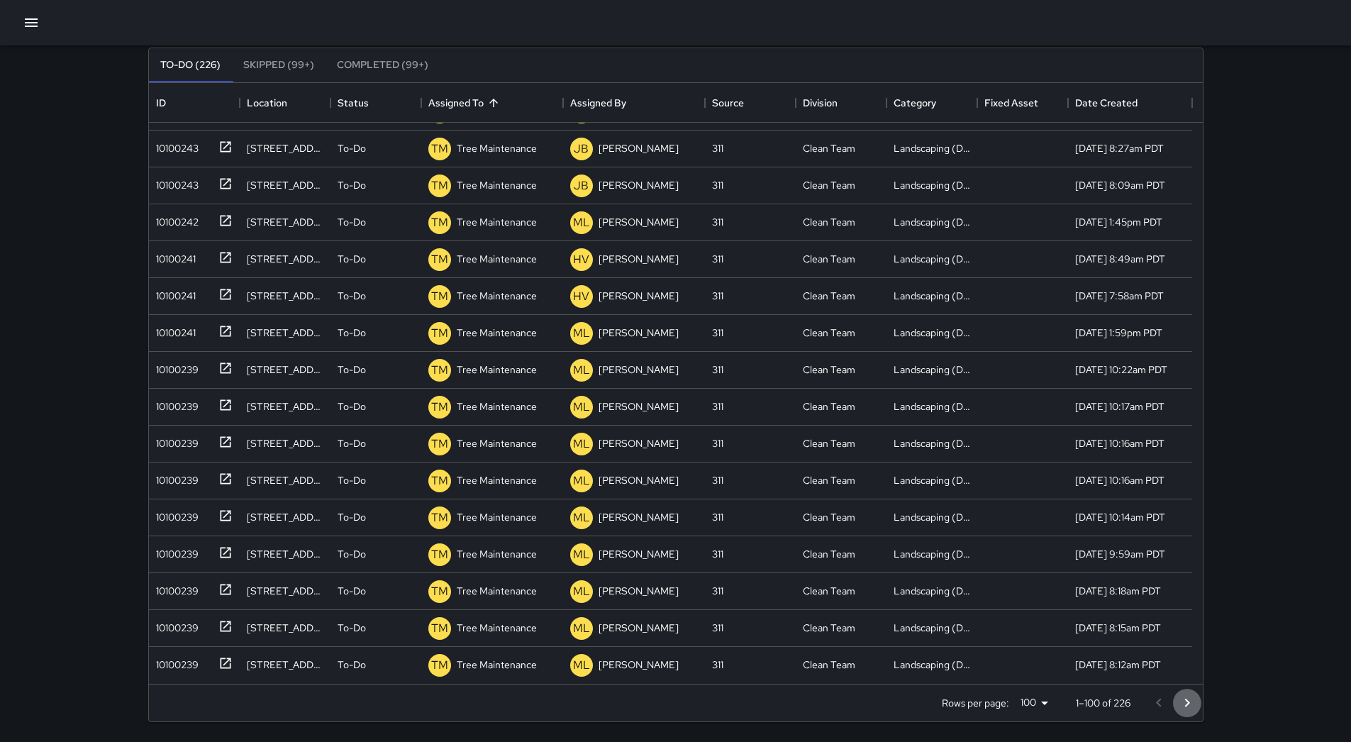
click at [1185, 701] on icon "Go to next page" at bounding box center [1187, 702] width 17 height 17
click at [1189, 699] on icon "Go to next page" at bounding box center [1187, 702] width 17 height 17
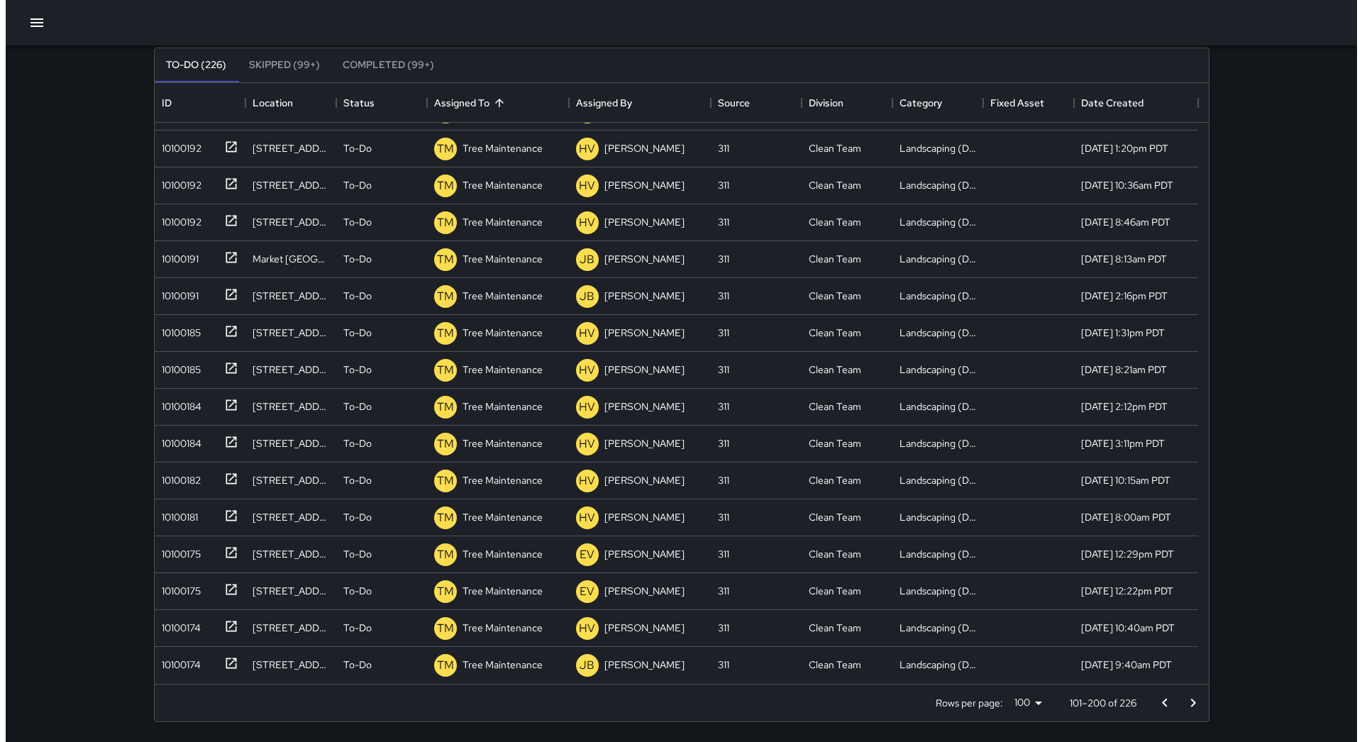
scroll to position [0, 0]
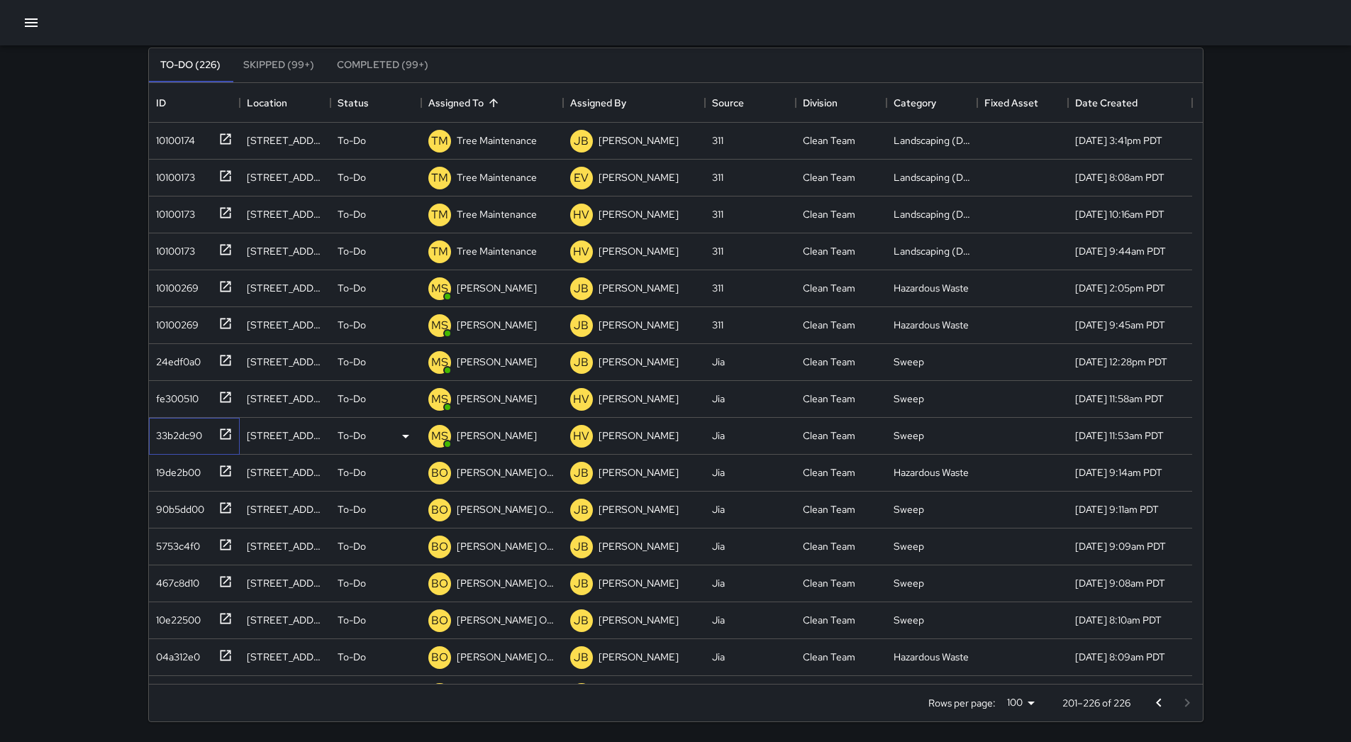
click at [184, 430] on div "33b2dc90" at bounding box center [176, 433] width 52 height 20
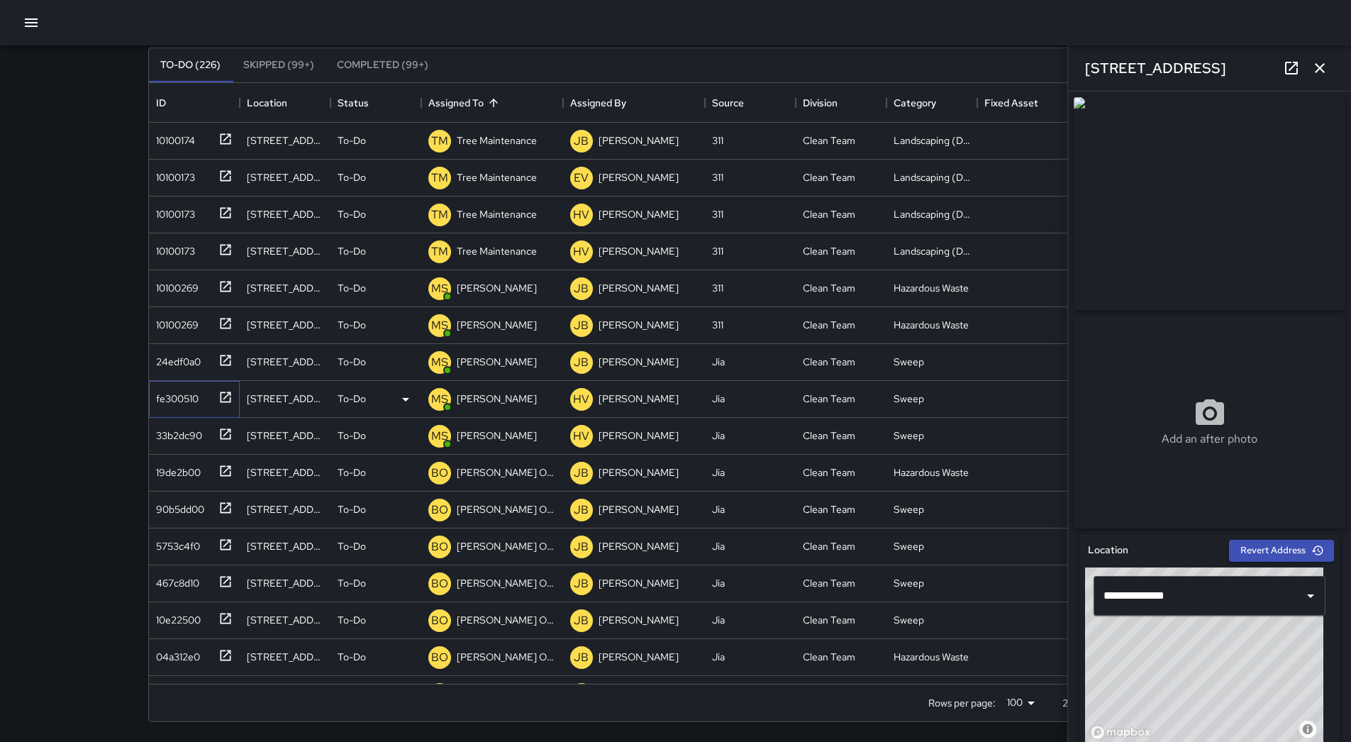
click at [196, 396] on div "fe300510" at bounding box center [174, 396] width 48 height 20
click at [189, 357] on div "24edf0a0" at bounding box center [175, 359] width 50 height 20
click at [191, 339] on div "10100269" at bounding box center [194, 325] width 91 height 37
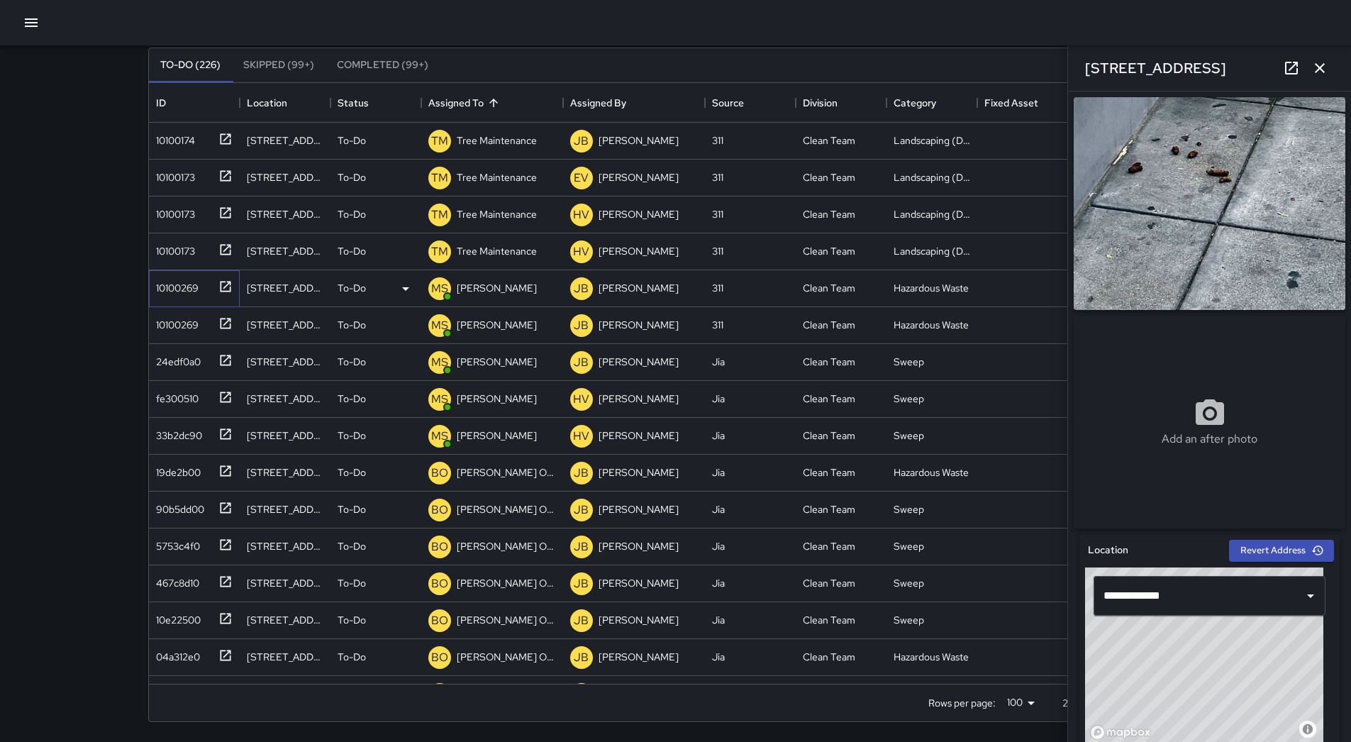
click at [194, 304] on div "10100269" at bounding box center [194, 288] width 91 height 37
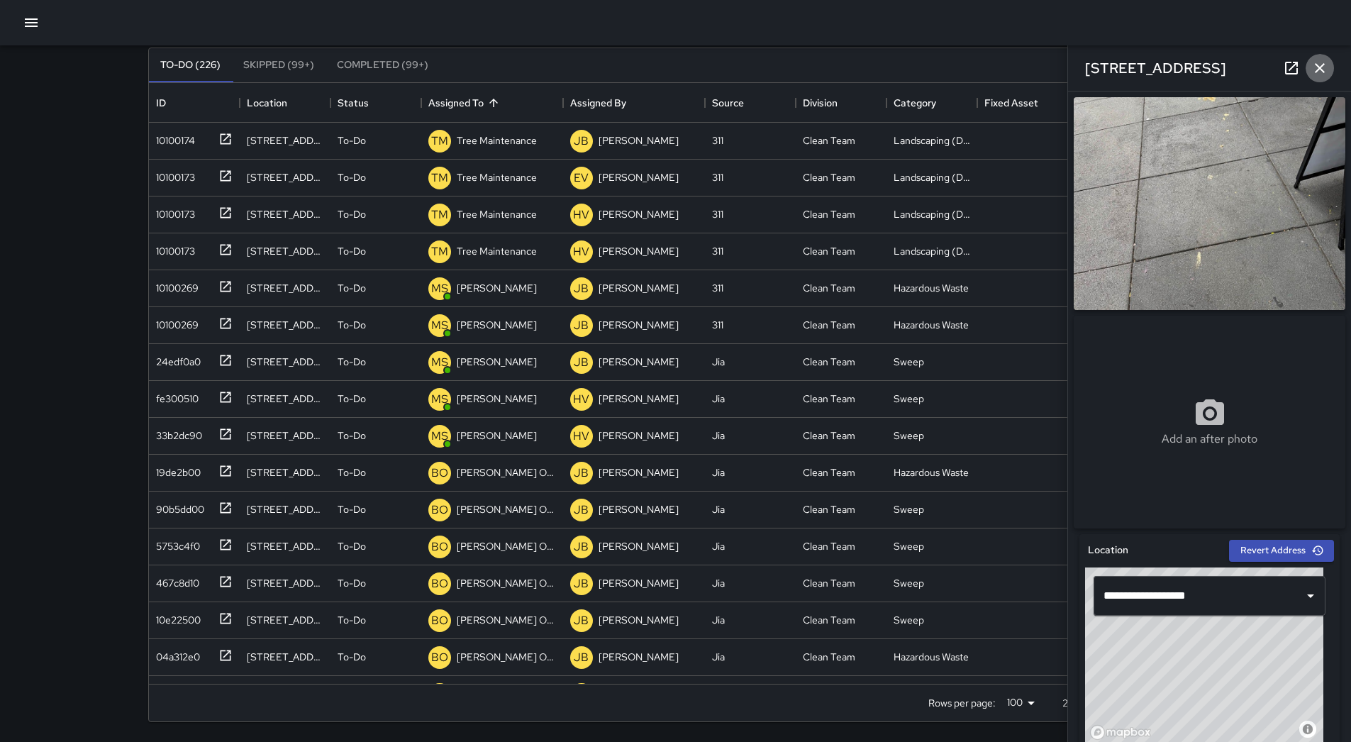
click at [1322, 65] on icon "button" at bounding box center [1320, 68] width 10 height 10
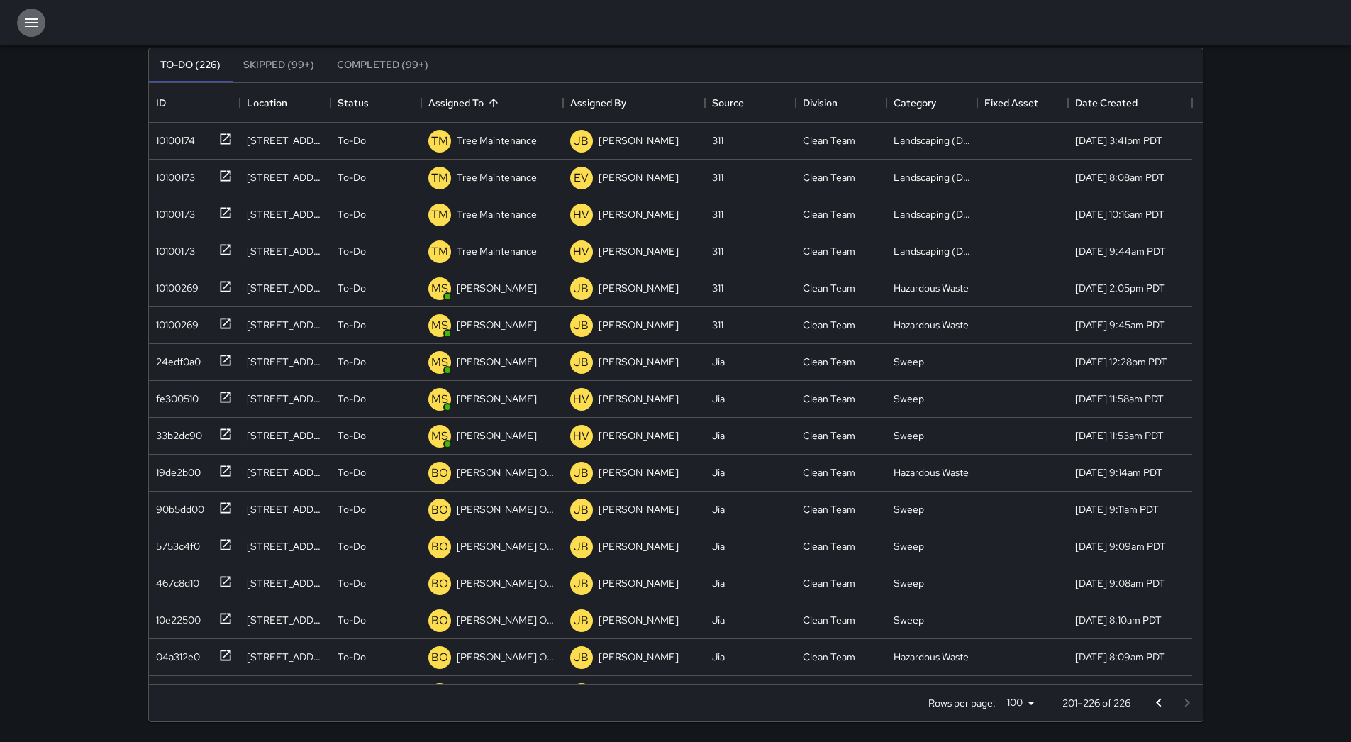
click at [35, 22] on icon "button" at bounding box center [31, 22] width 13 height 9
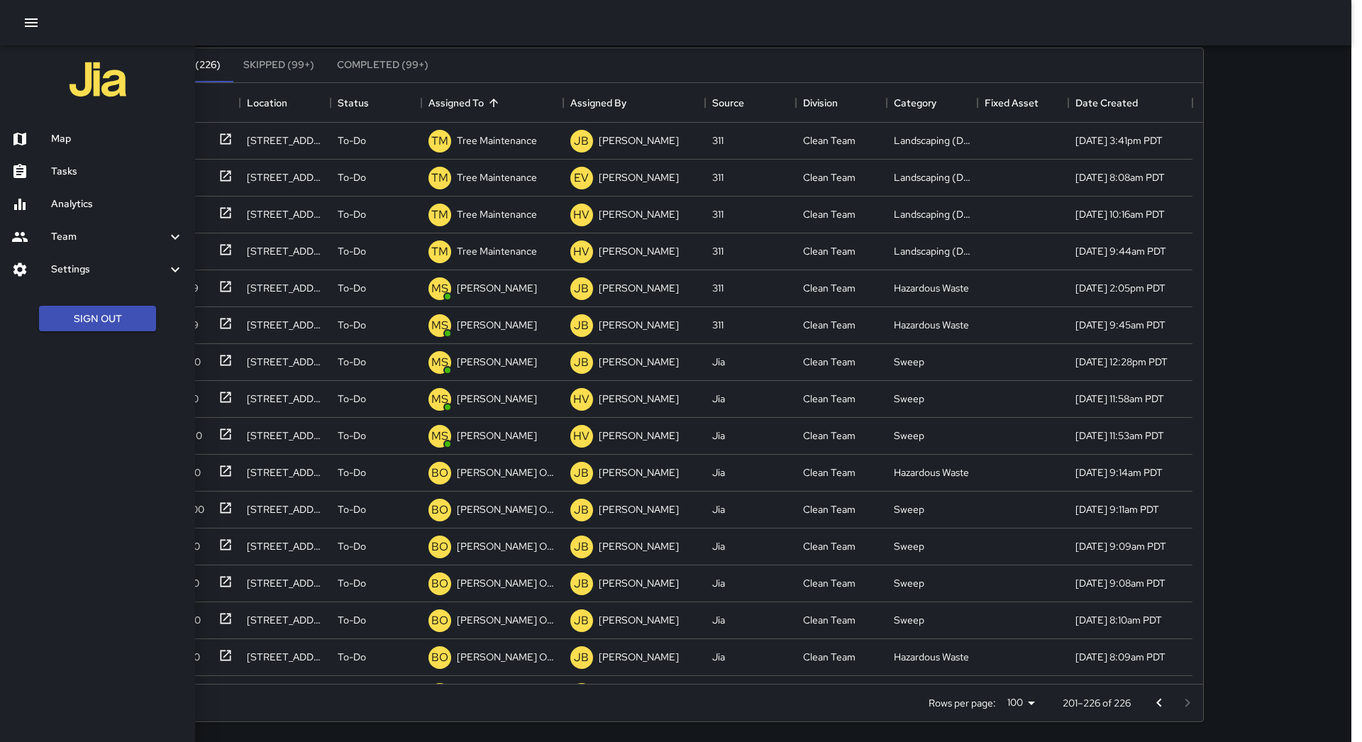
click at [89, 136] on h6 "Map" at bounding box center [117, 139] width 133 height 16
